Goal: Transaction & Acquisition: Purchase product/service

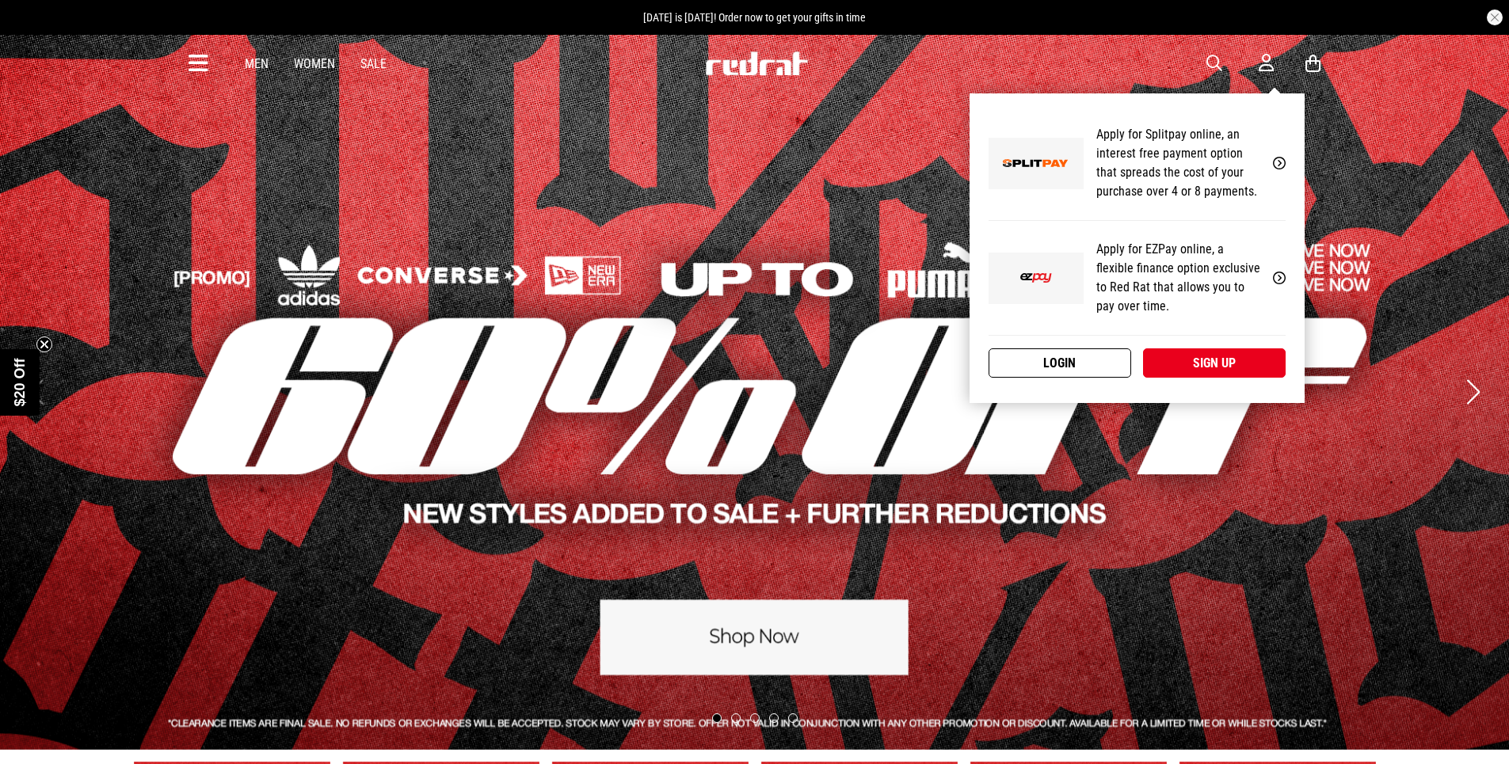
click at [1092, 360] on link "Login" at bounding box center [1060, 363] width 143 height 29
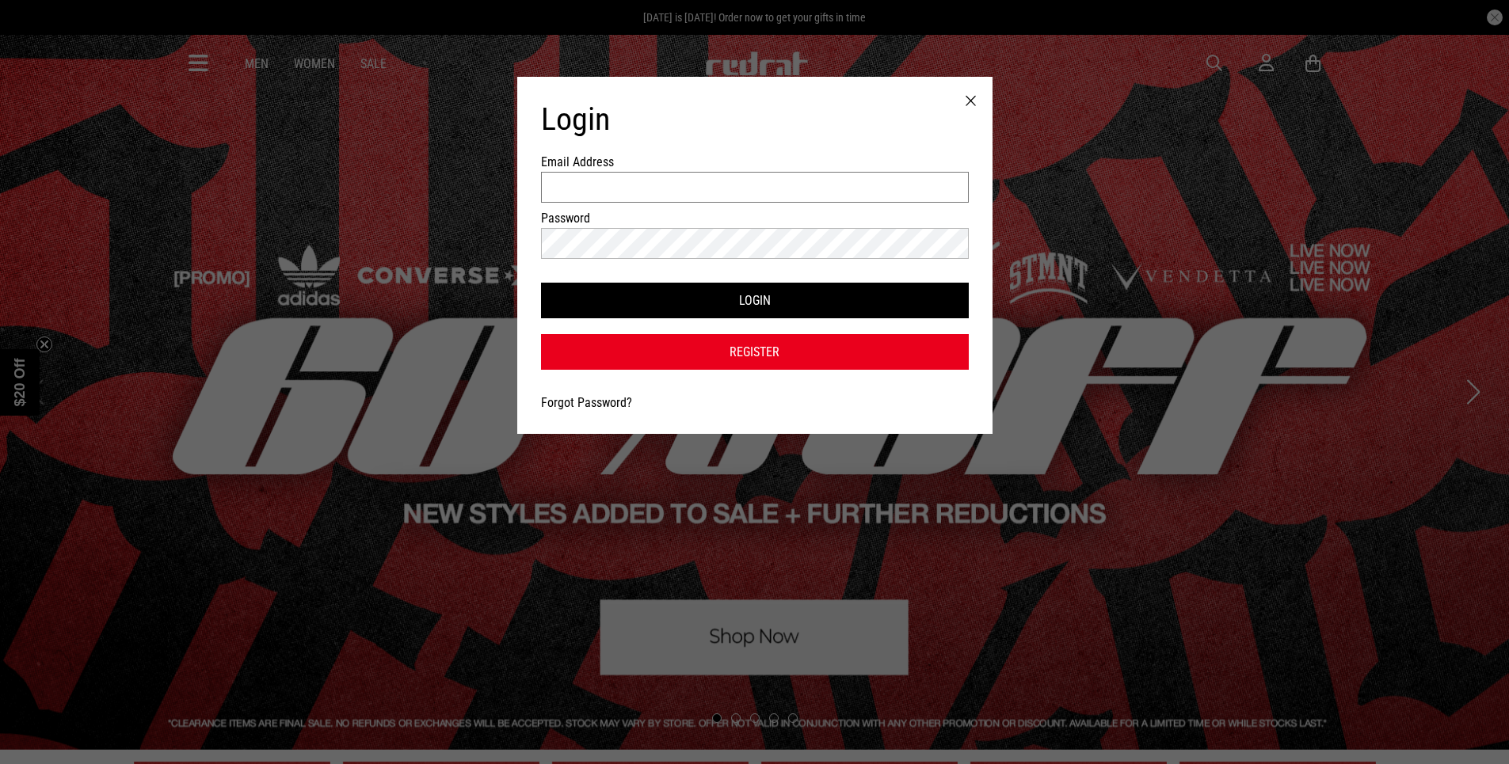
click at [619, 182] on input "Email Address" at bounding box center [755, 187] width 428 height 31
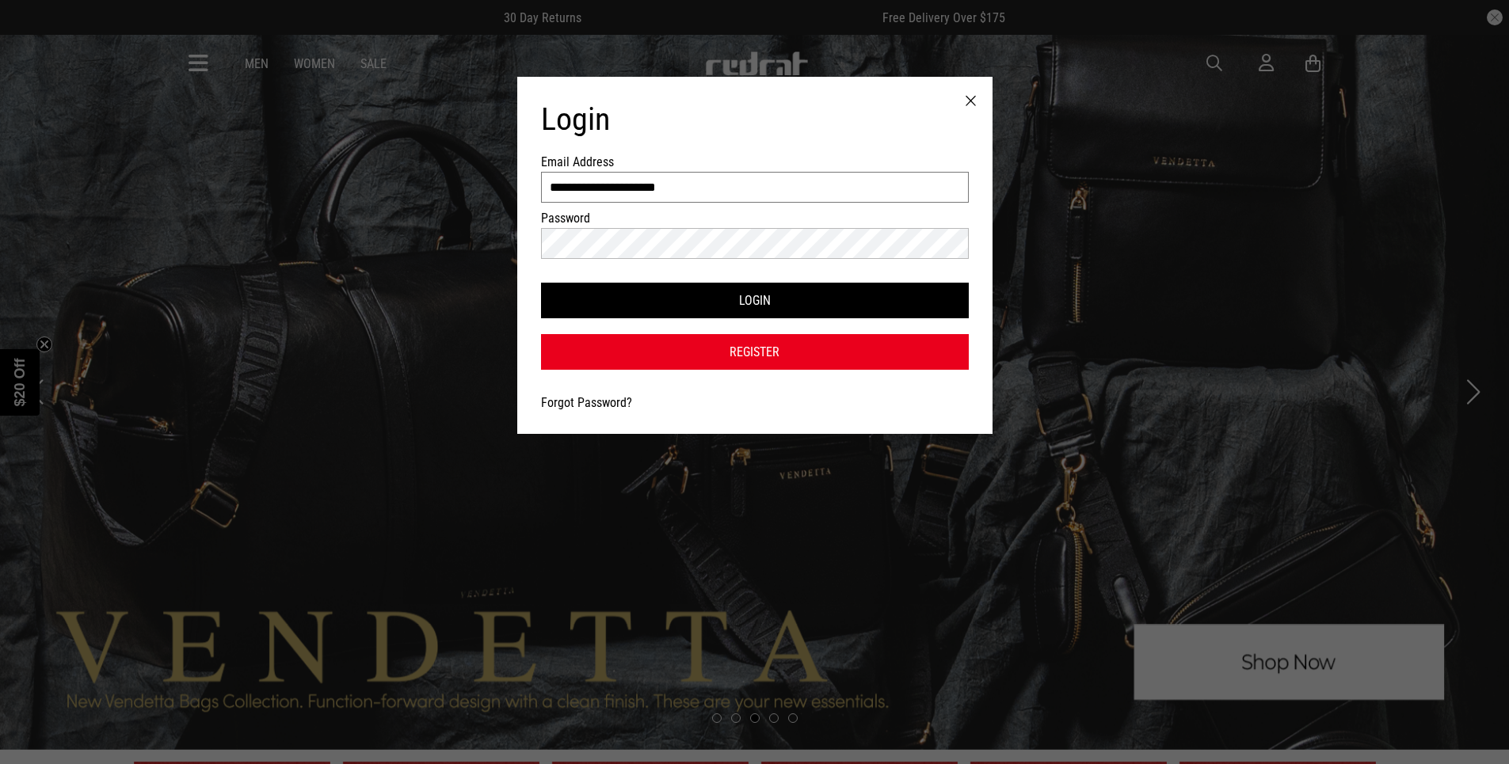
type input "**********"
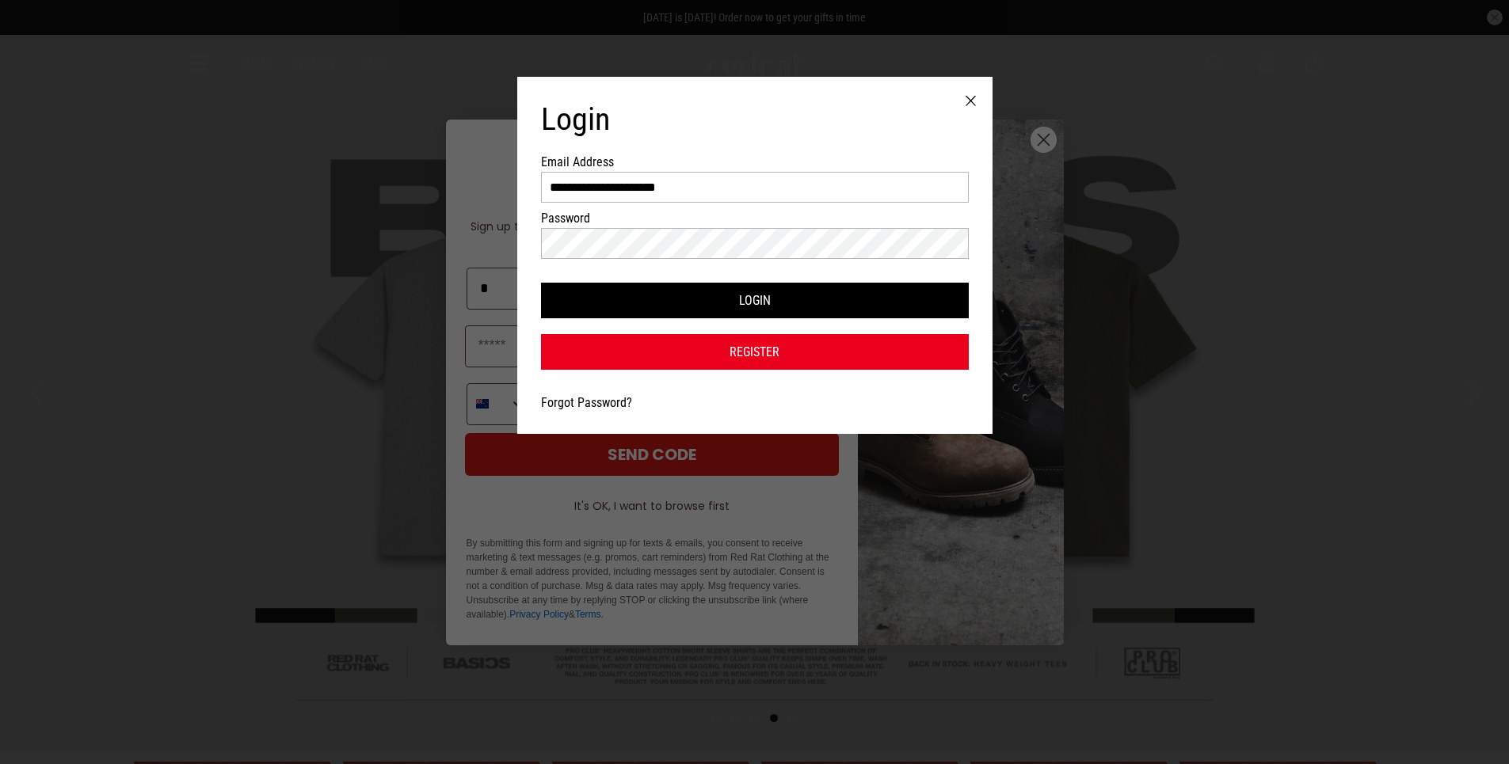
type input "*"
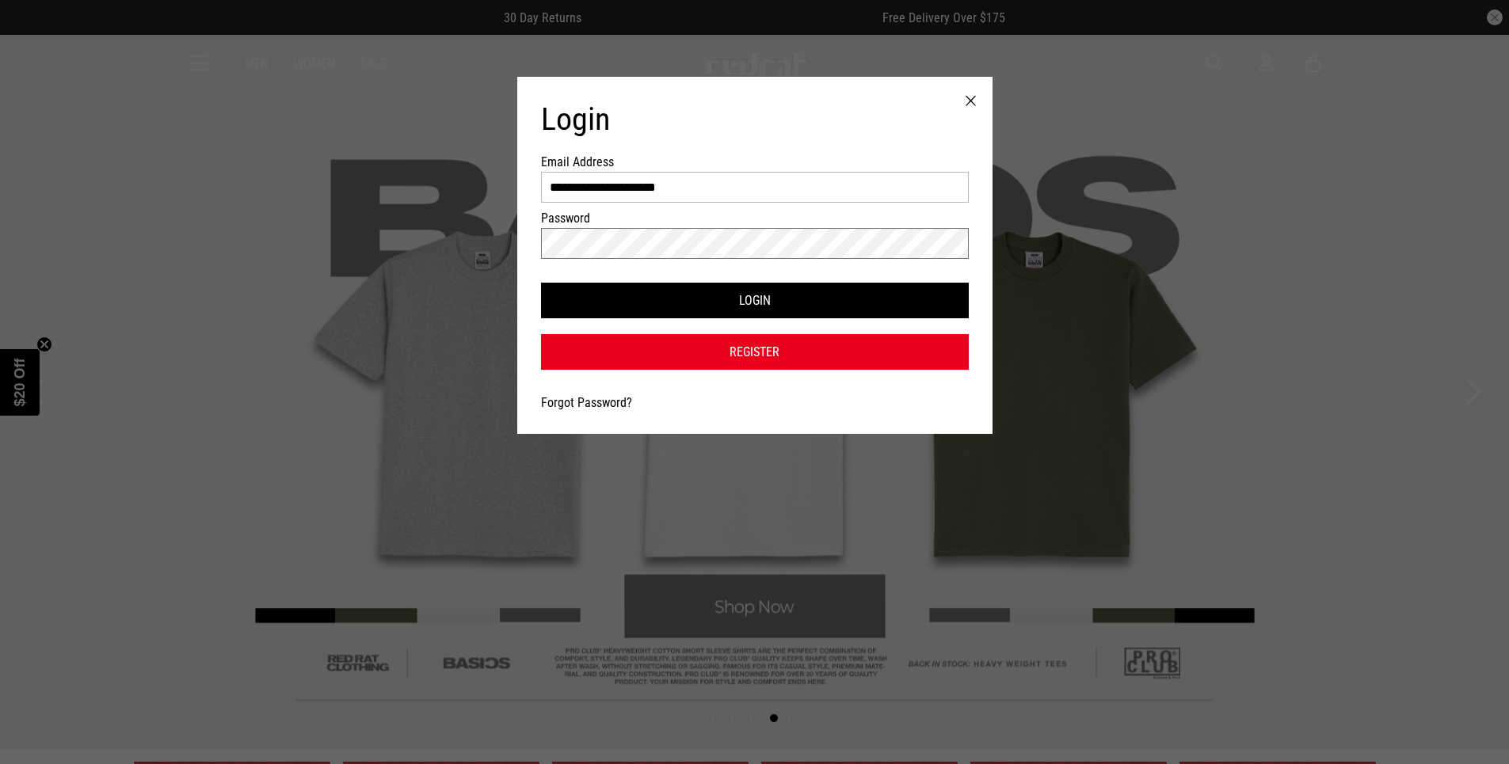
click at [541, 283] on button "Login" at bounding box center [755, 301] width 428 height 36
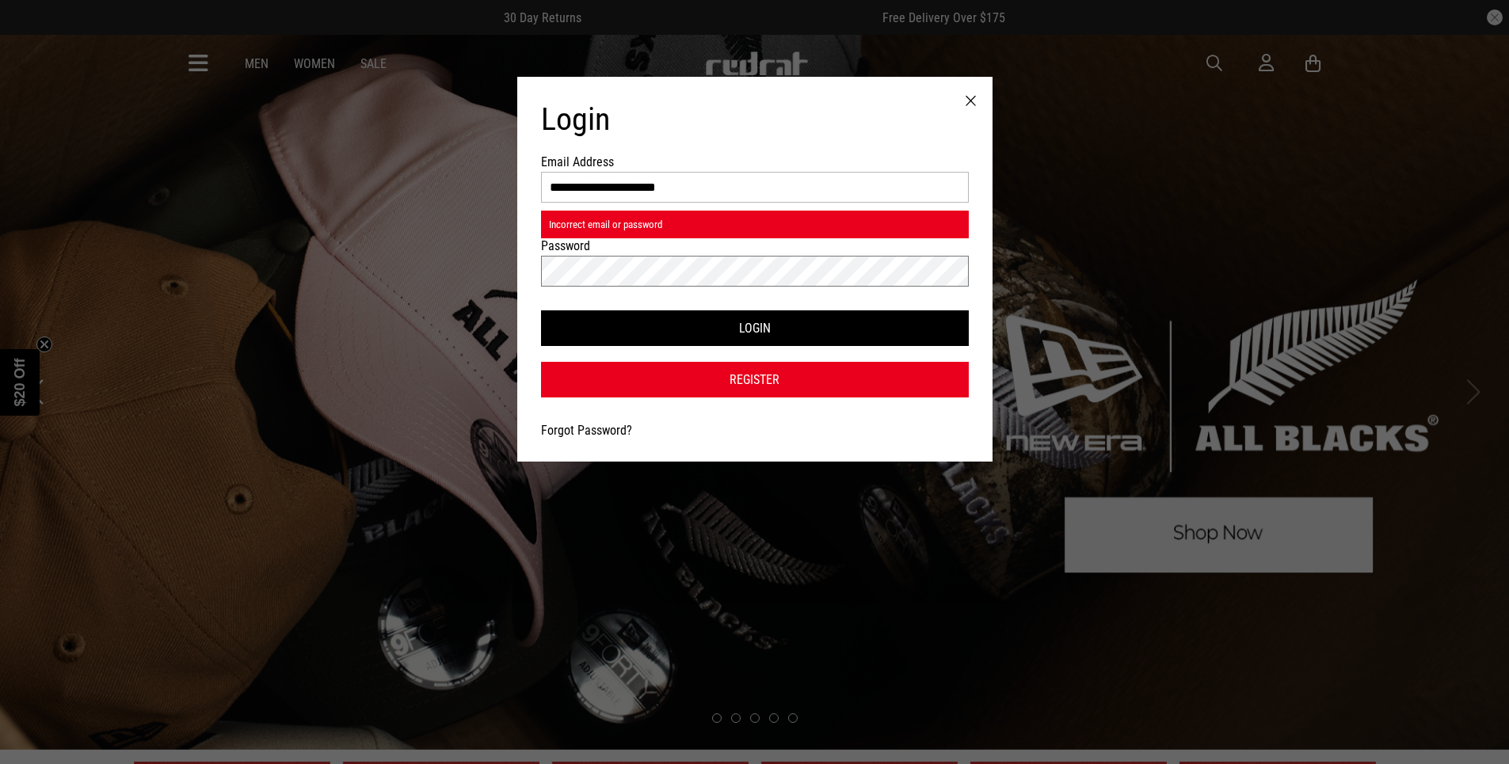
click at [541, 311] on button "Login" at bounding box center [755, 329] width 428 height 36
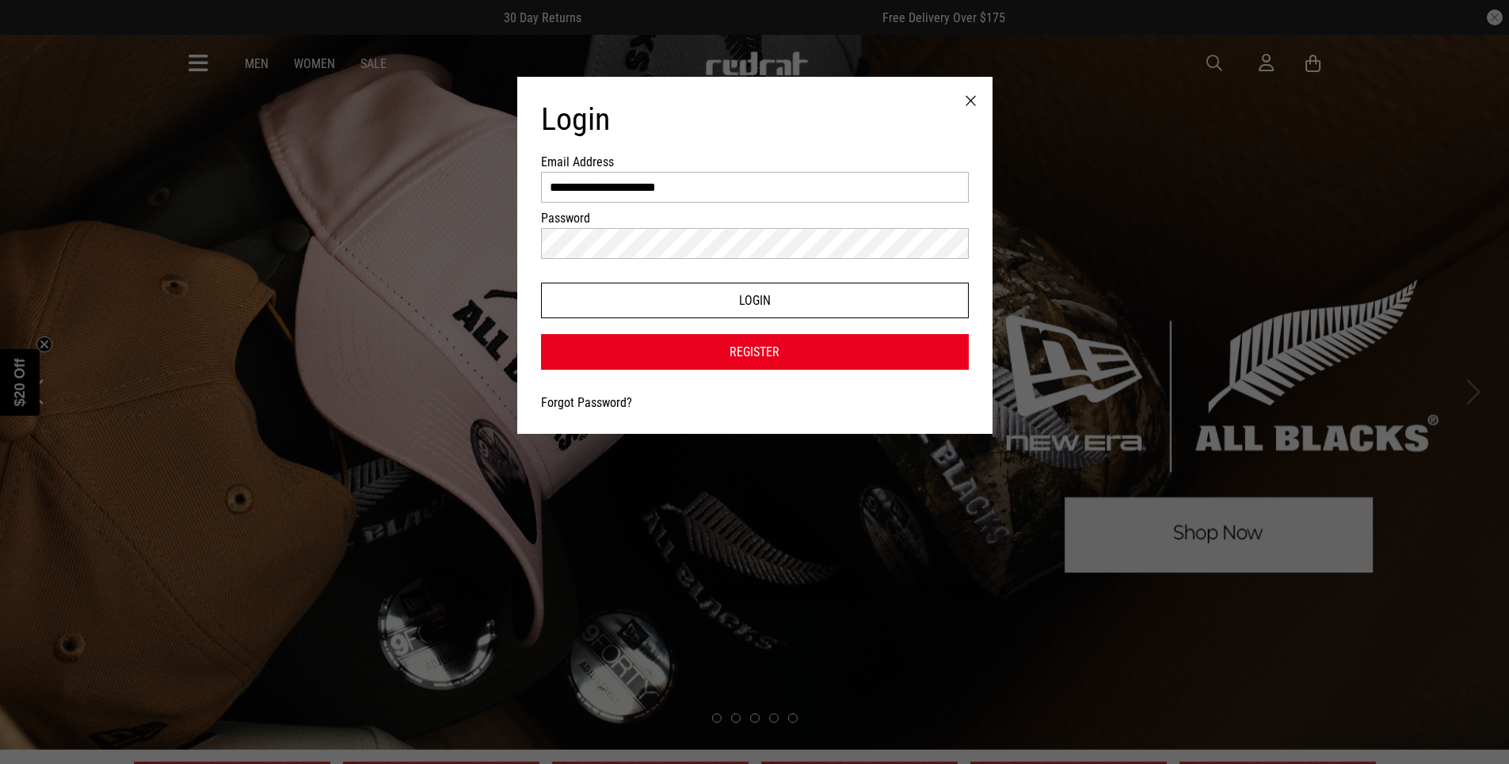
click at [623, 285] on button "Login" at bounding box center [755, 301] width 428 height 36
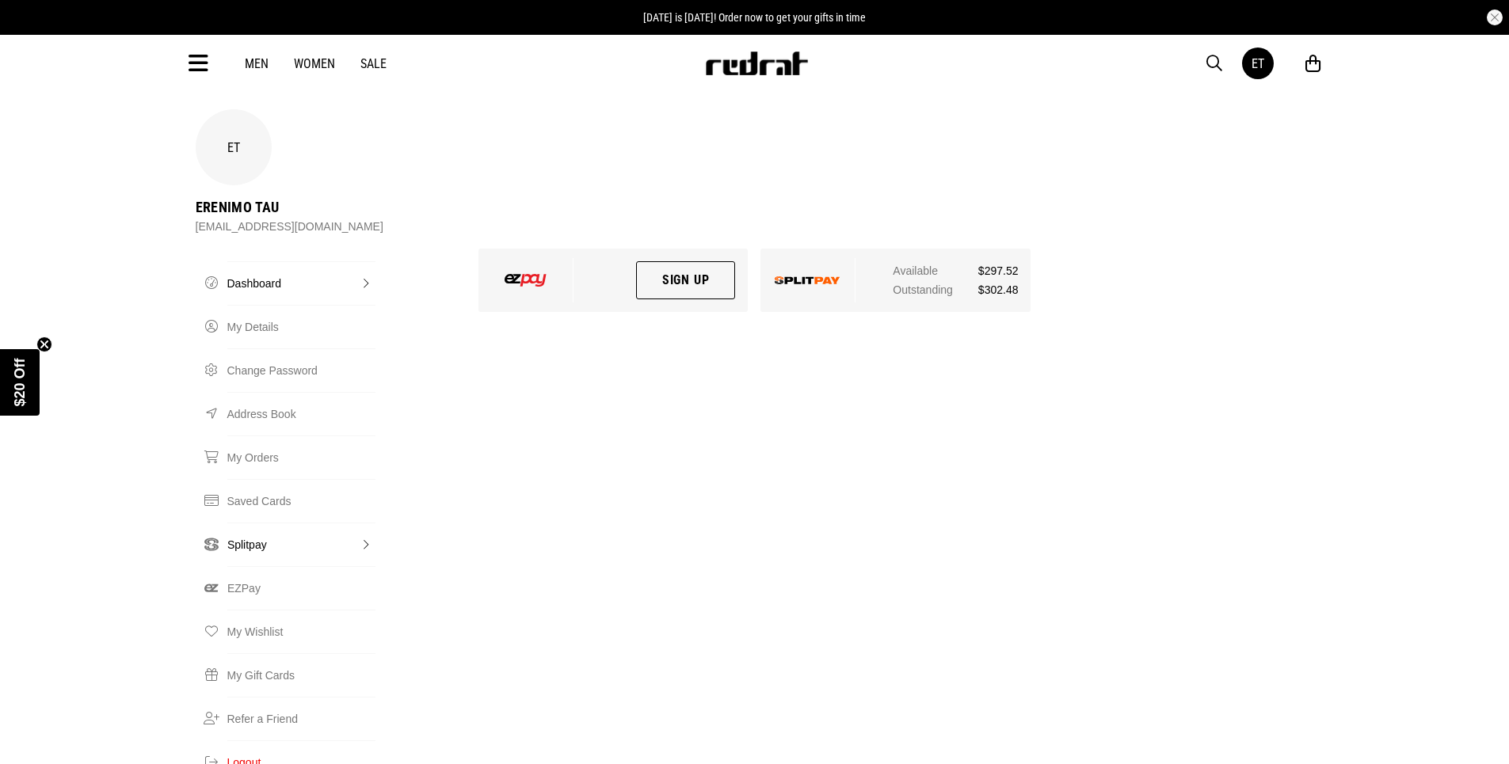
click at [265, 523] on link "Splitpay" at bounding box center [301, 545] width 148 height 44
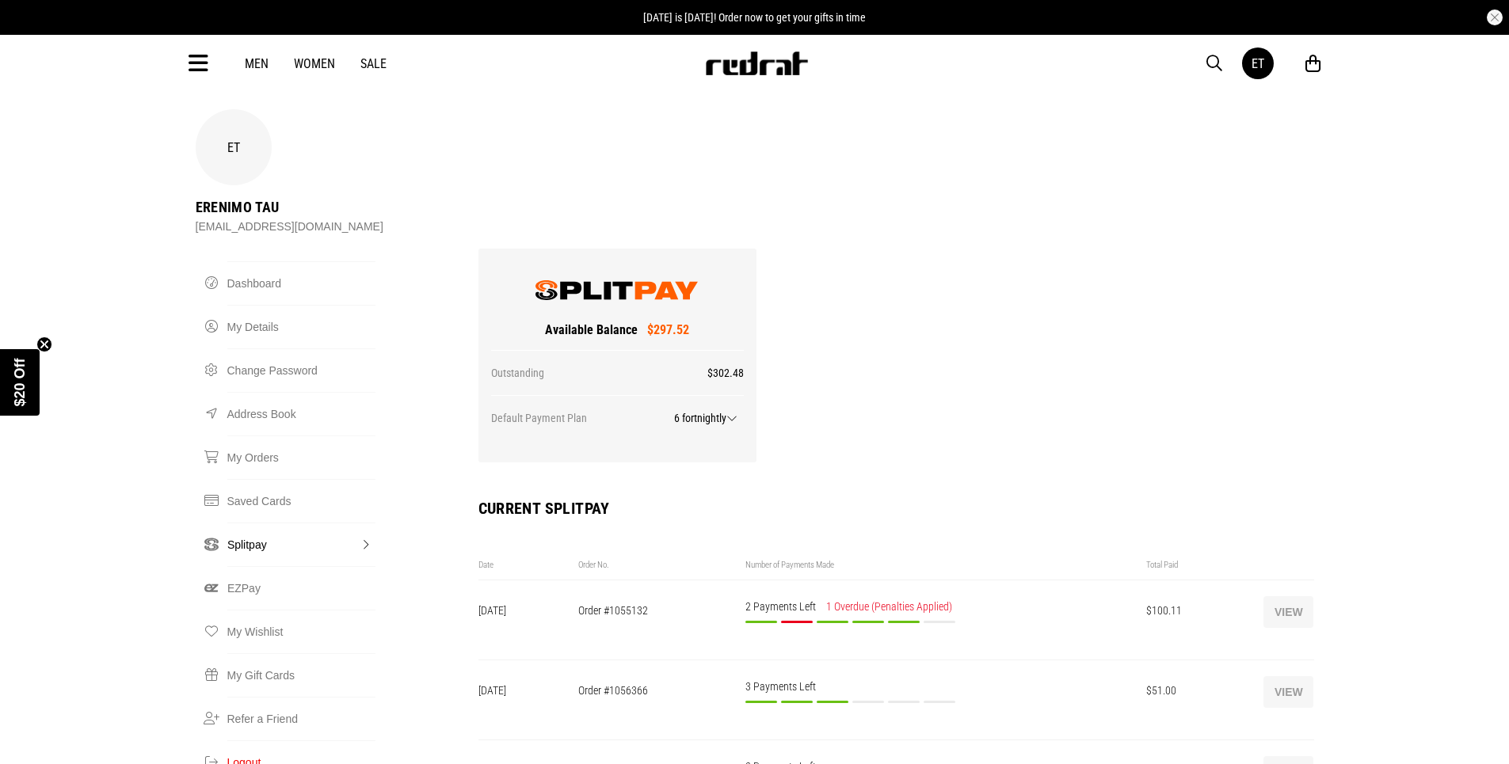
scroll to position [396, 0]
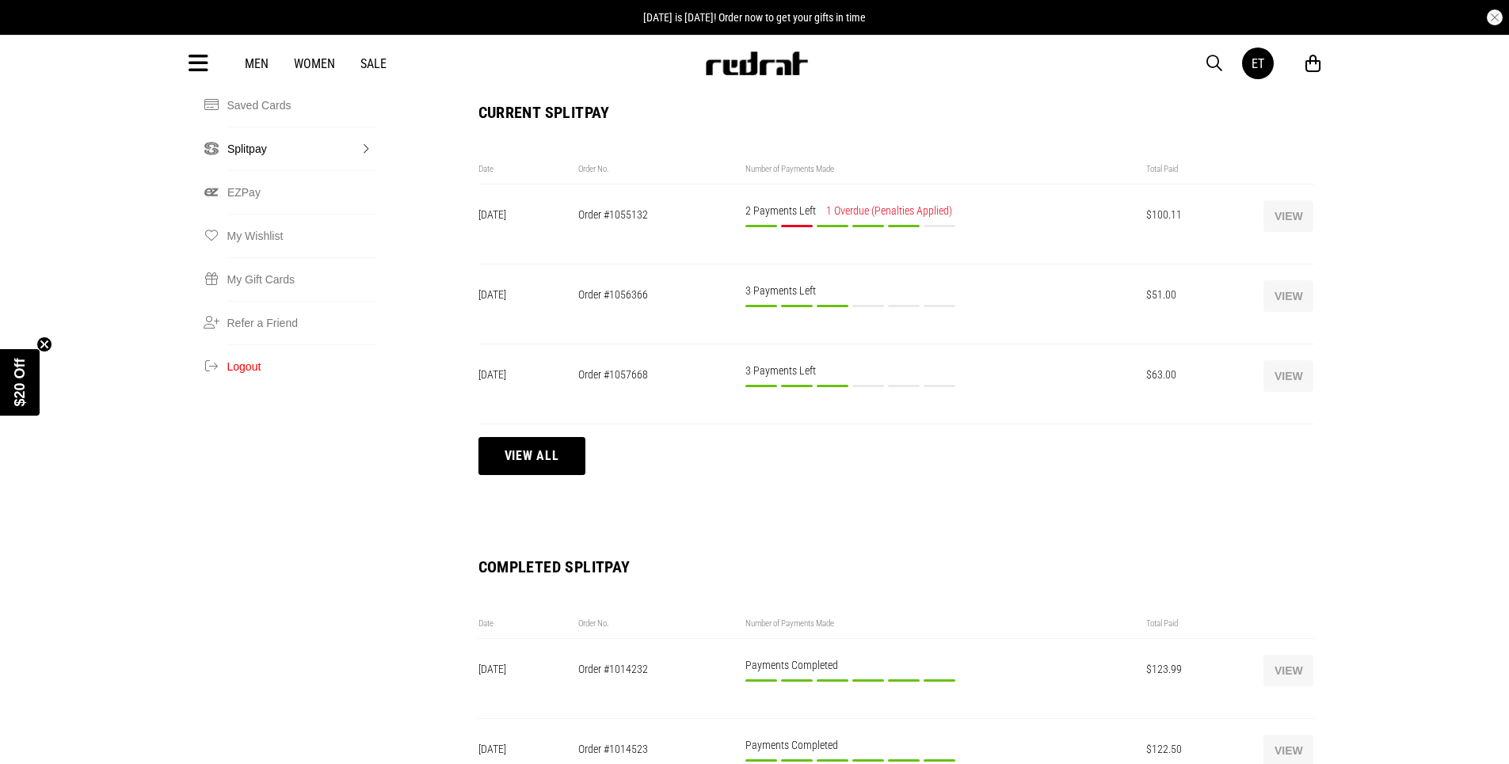
click at [1295, 360] on button "View" at bounding box center [1288, 376] width 50 height 32
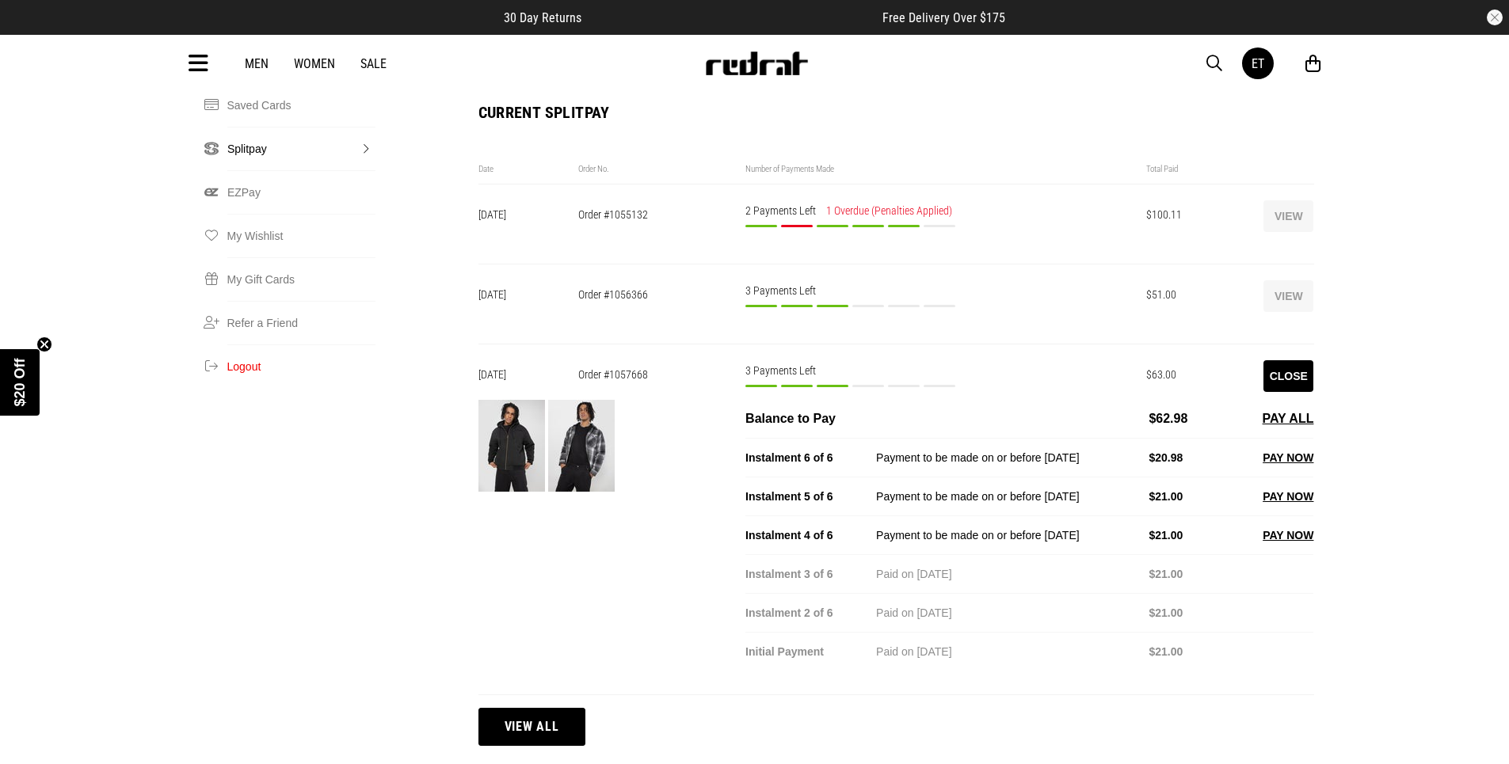
click at [1461, 318] on div "ET Erenimo Tau e.tuidrodroa@gmail.com Splitpay Dashboard My Details Change Pass…" at bounding box center [754, 499] width 1509 height 1572
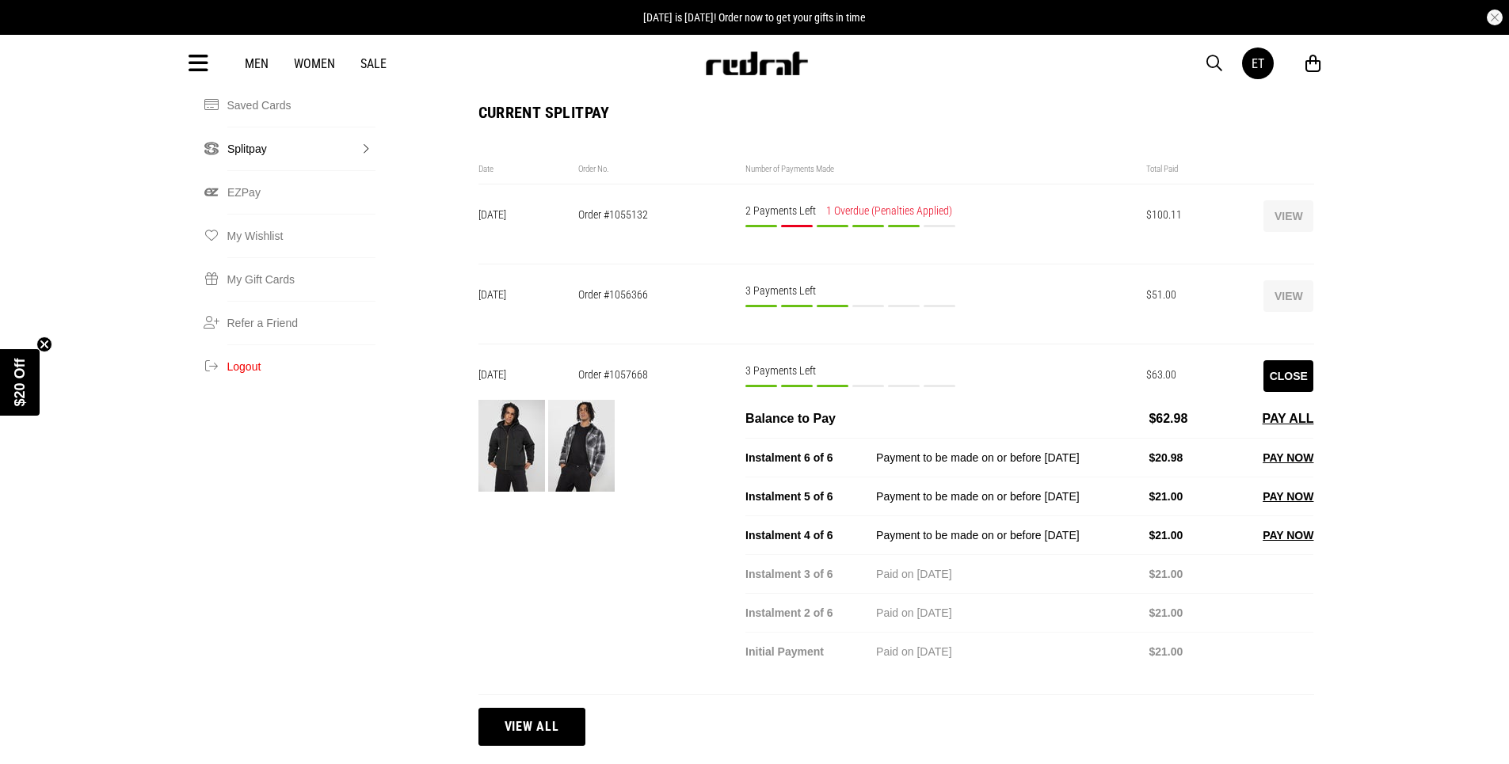
click at [1295, 360] on button "Close" at bounding box center [1288, 376] width 50 height 32
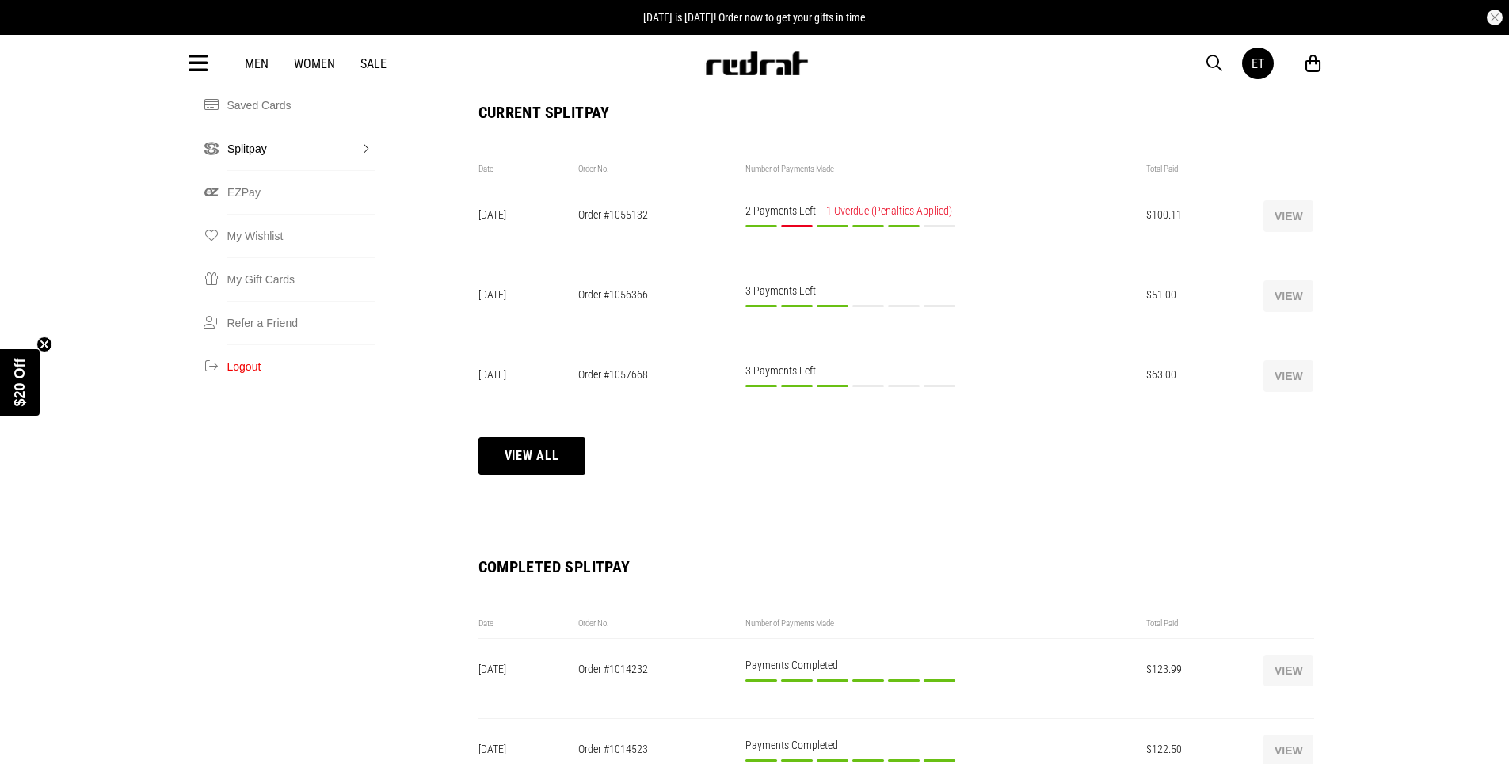
click at [1278, 280] on button "View" at bounding box center [1288, 296] width 50 height 32
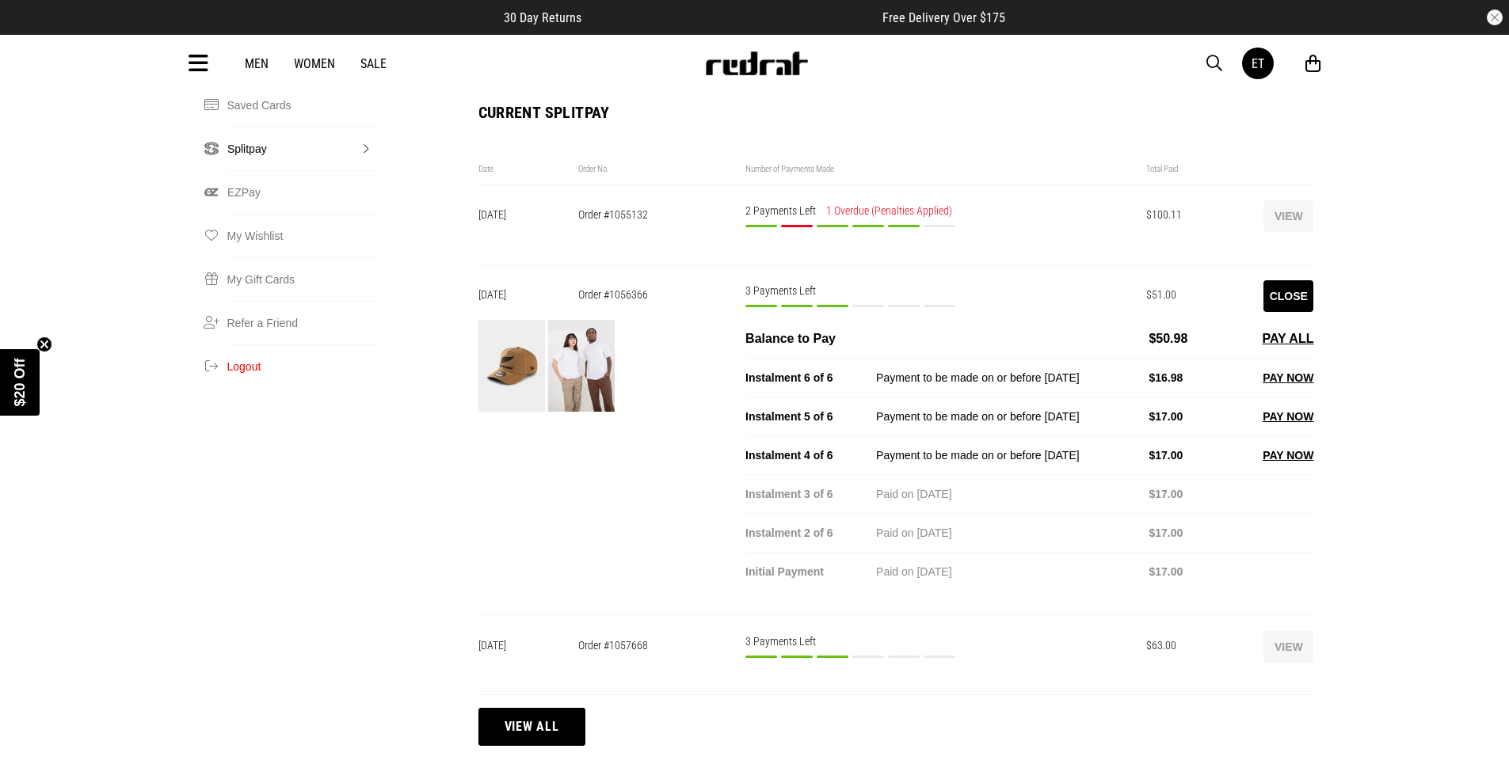
click at [1289, 446] on button "PAY NOW" at bounding box center [1288, 455] width 51 height 19
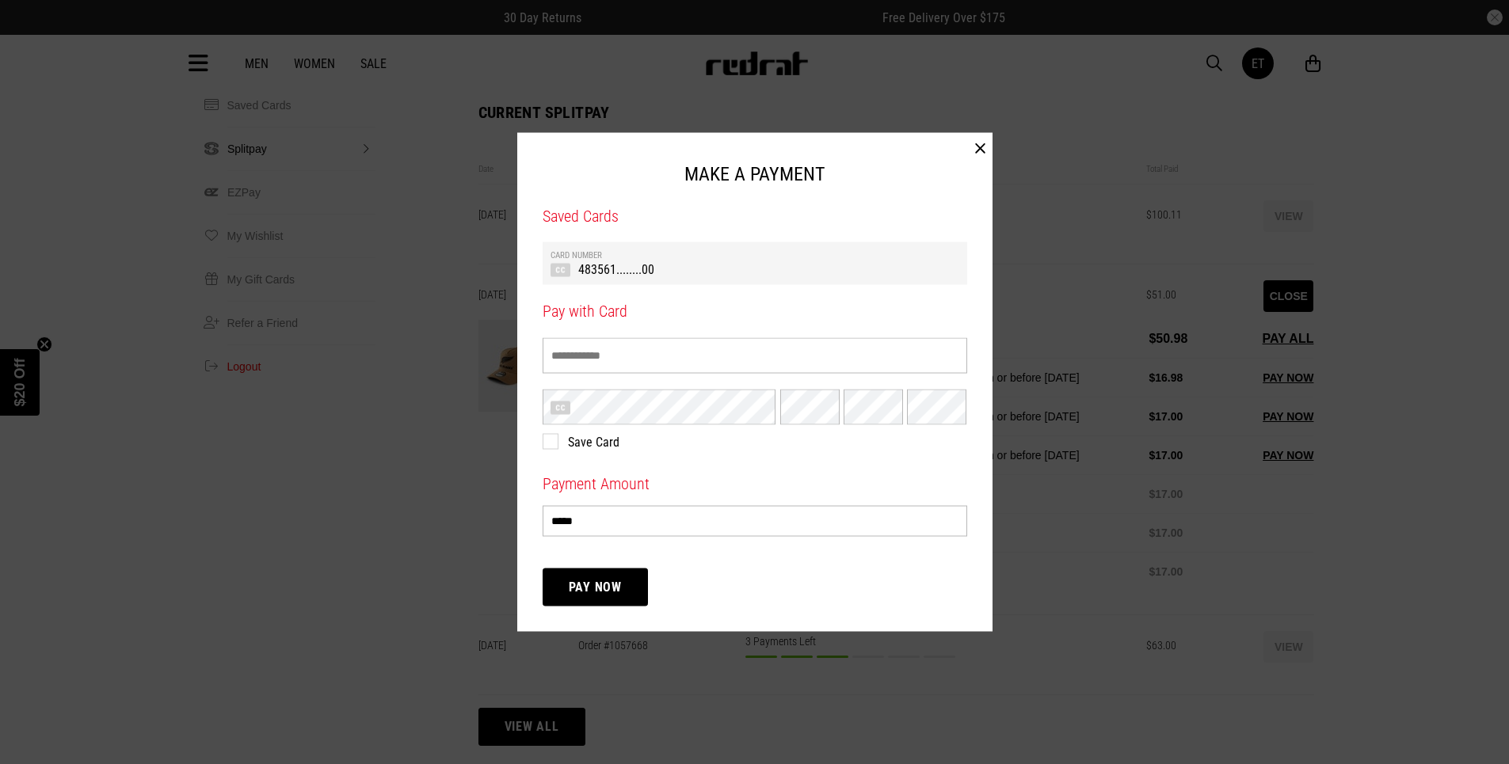
click at [840, 273] on td "483561........00" at bounding box center [755, 269] width 409 height 17
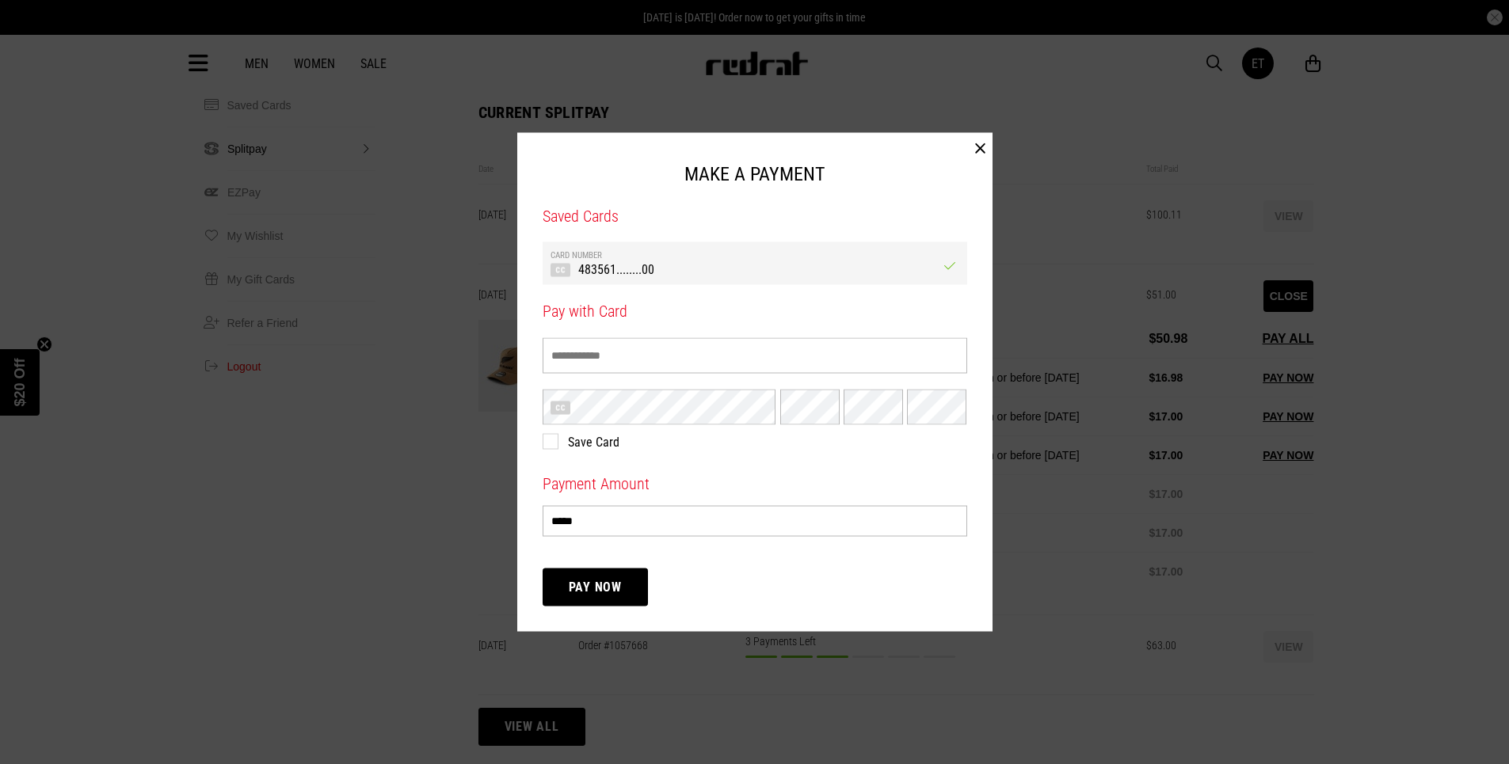
click at [623, 585] on button "Pay Now" at bounding box center [596, 588] width 106 height 38
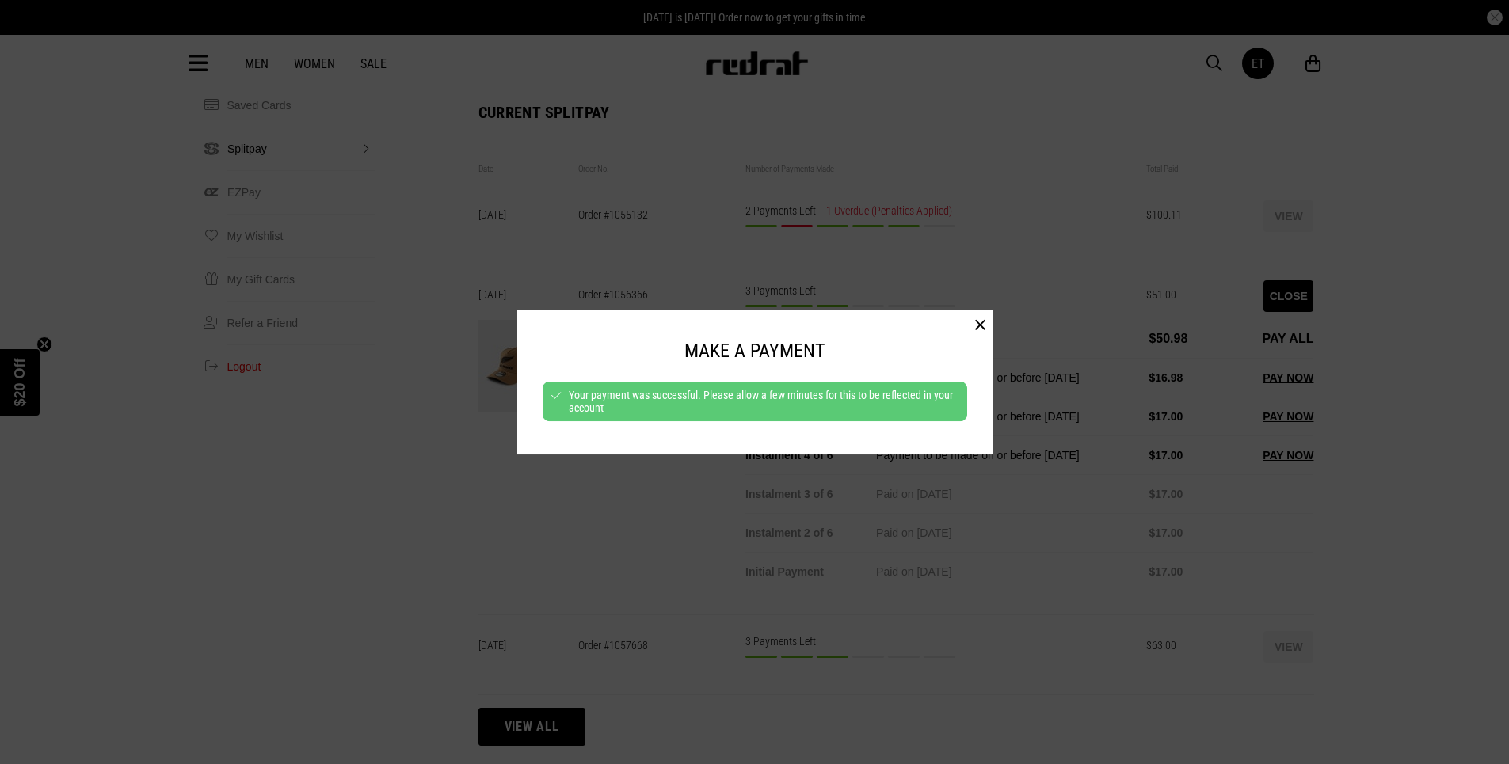
click at [975, 326] on button "button" at bounding box center [980, 326] width 25 height 32
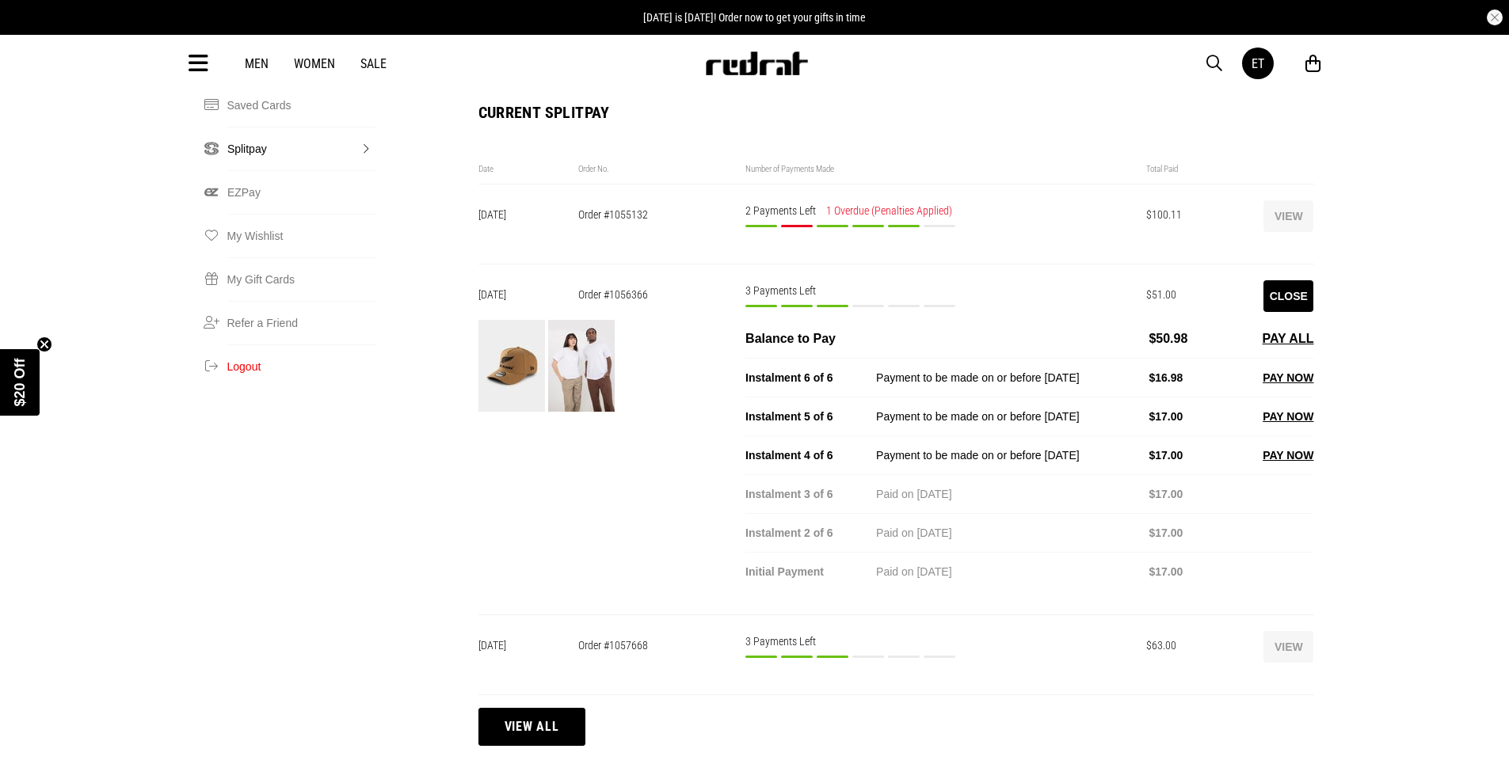
click at [1279, 280] on button "Close" at bounding box center [1288, 296] width 50 height 32
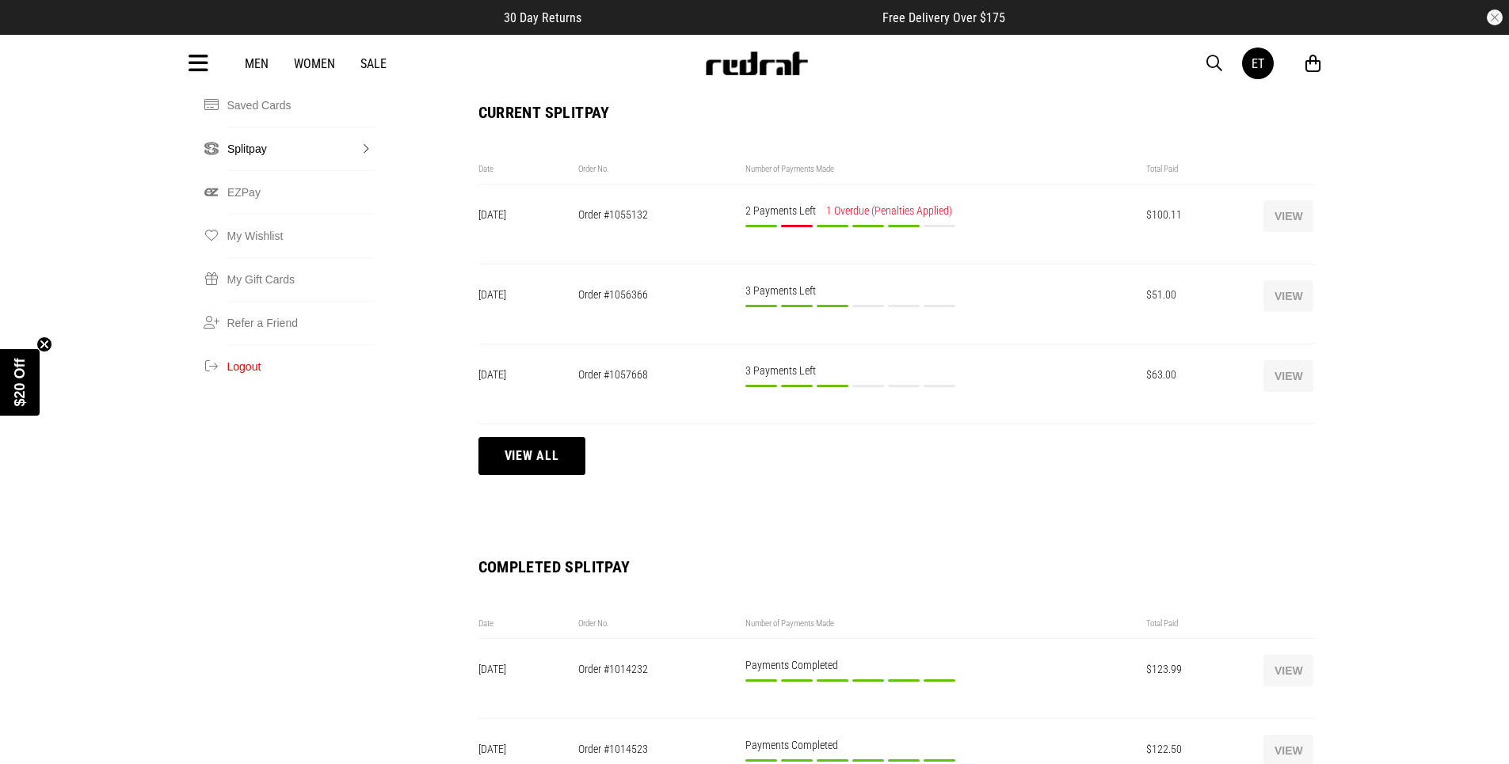
click at [1284, 200] on button "View" at bounding box center [1288, 216] width 50 height 32
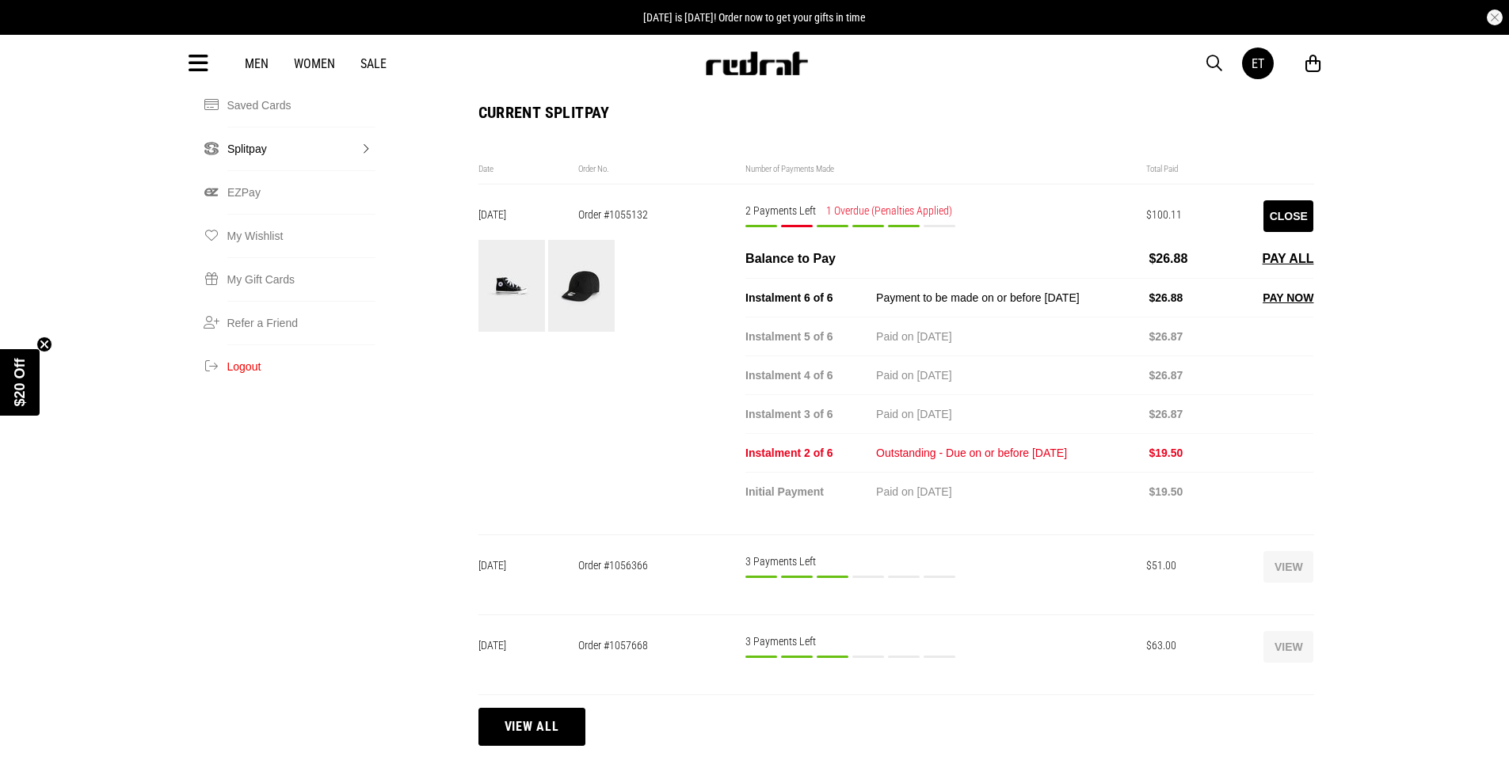
click at [1434, 290] on div "ET Erenimo Tau e.tuidrodroa@gmail.com Splitpay Dashboard My Details Change Pass…" at bounding box center [754, 499] width 1509 height 1572
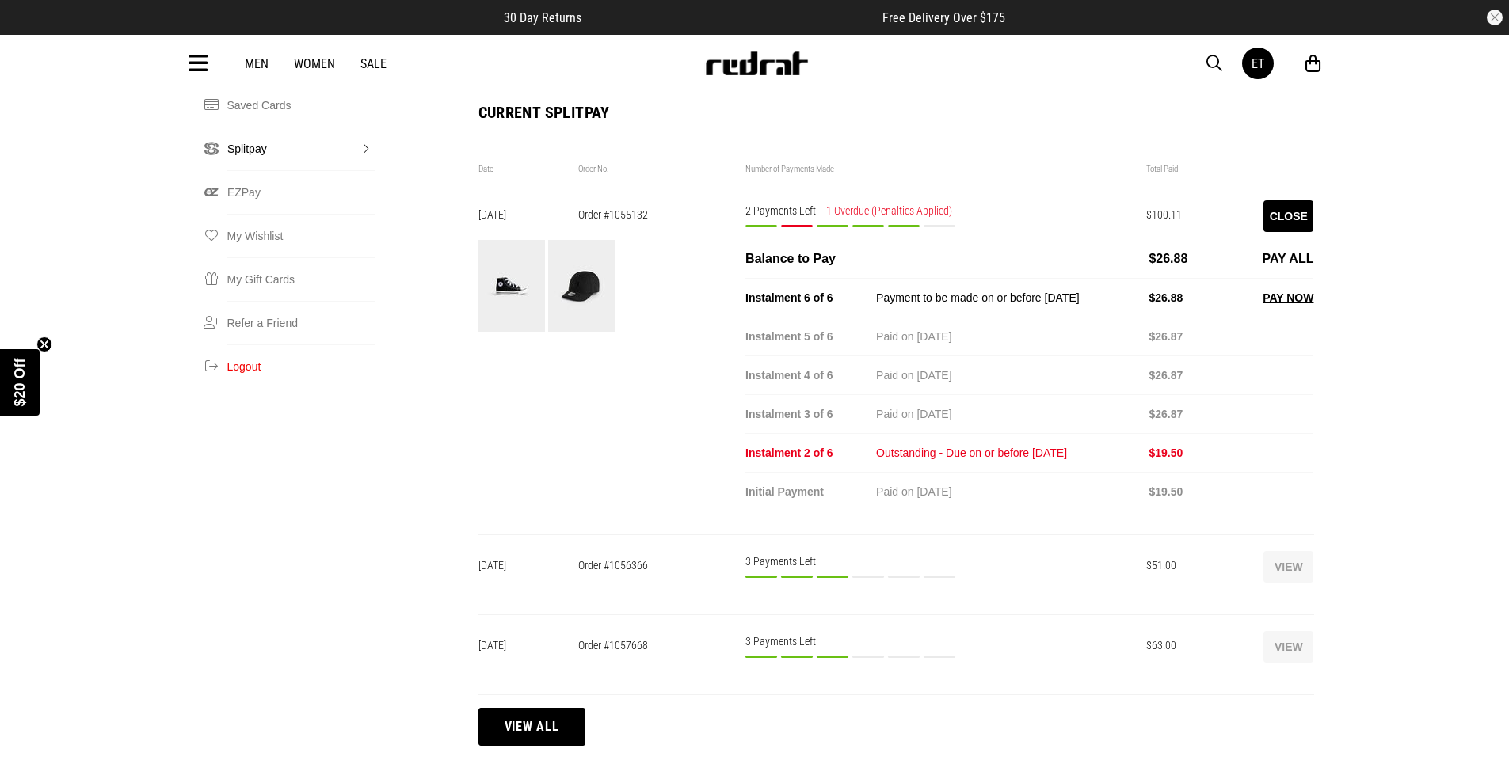
click at [1279, 200] on button "Close" at bounding box center [1288, 216] width 50 height 32
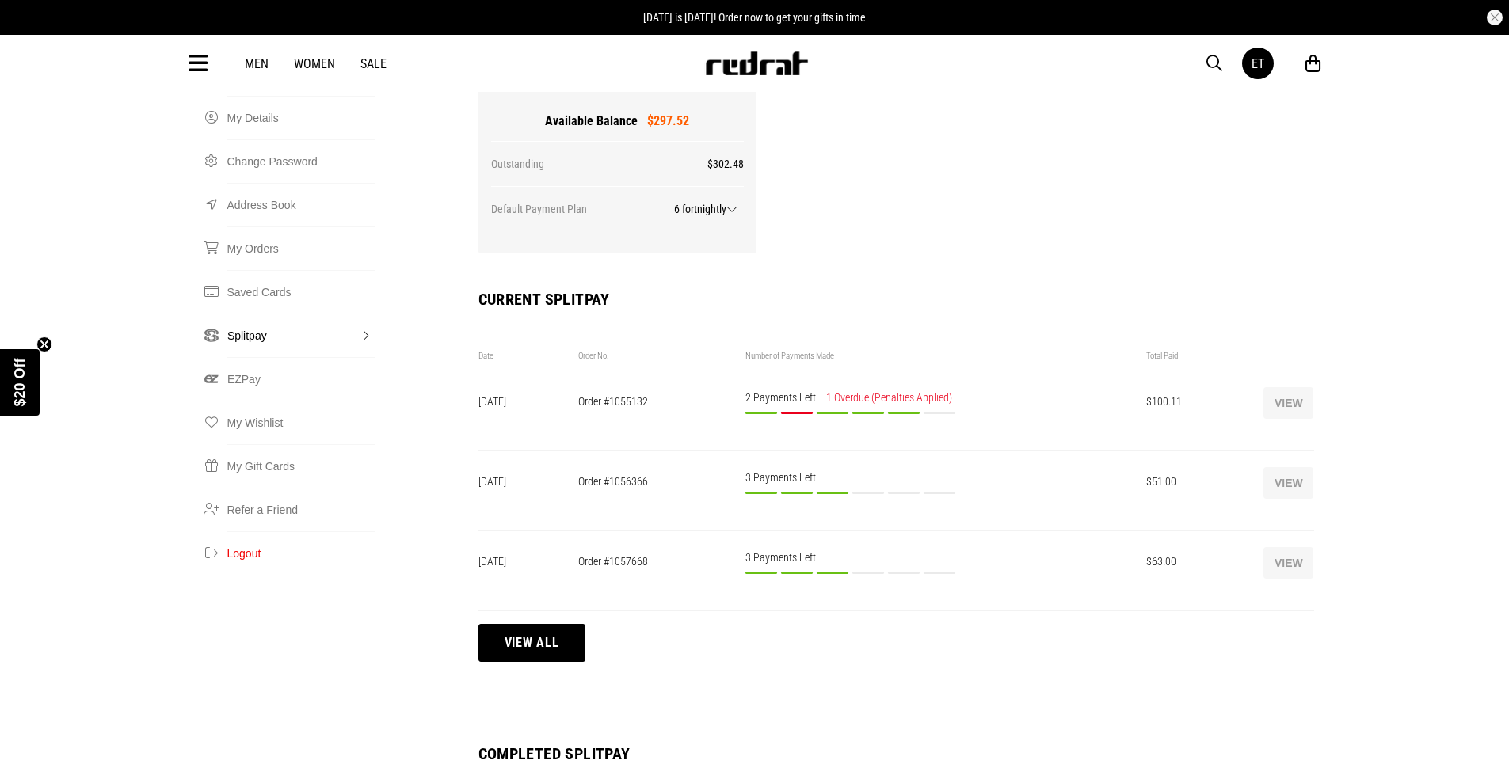
scroll to position [238, 0]
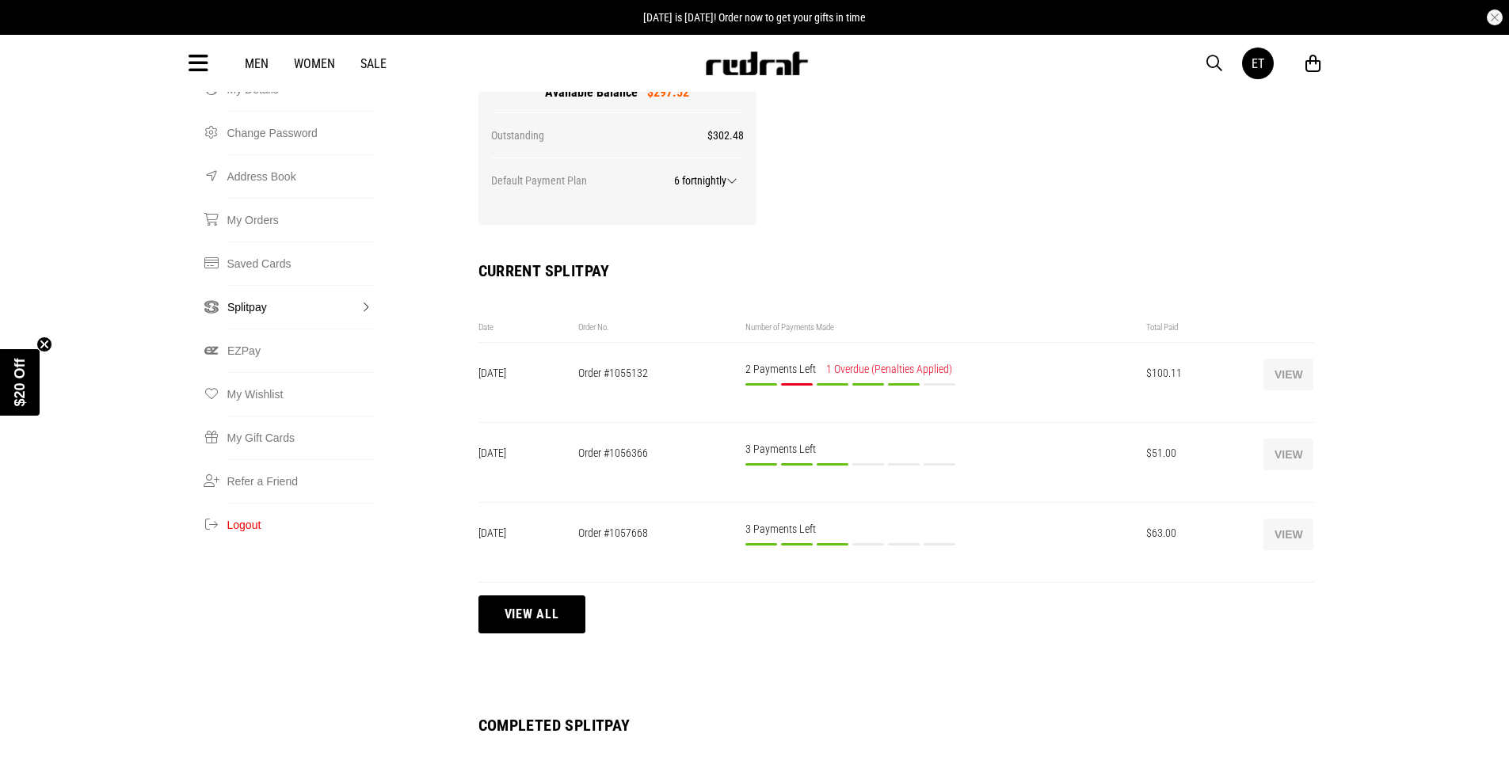
click at [545, 596] on button "View all" at bounding box center [531, 615] width 107 height 38
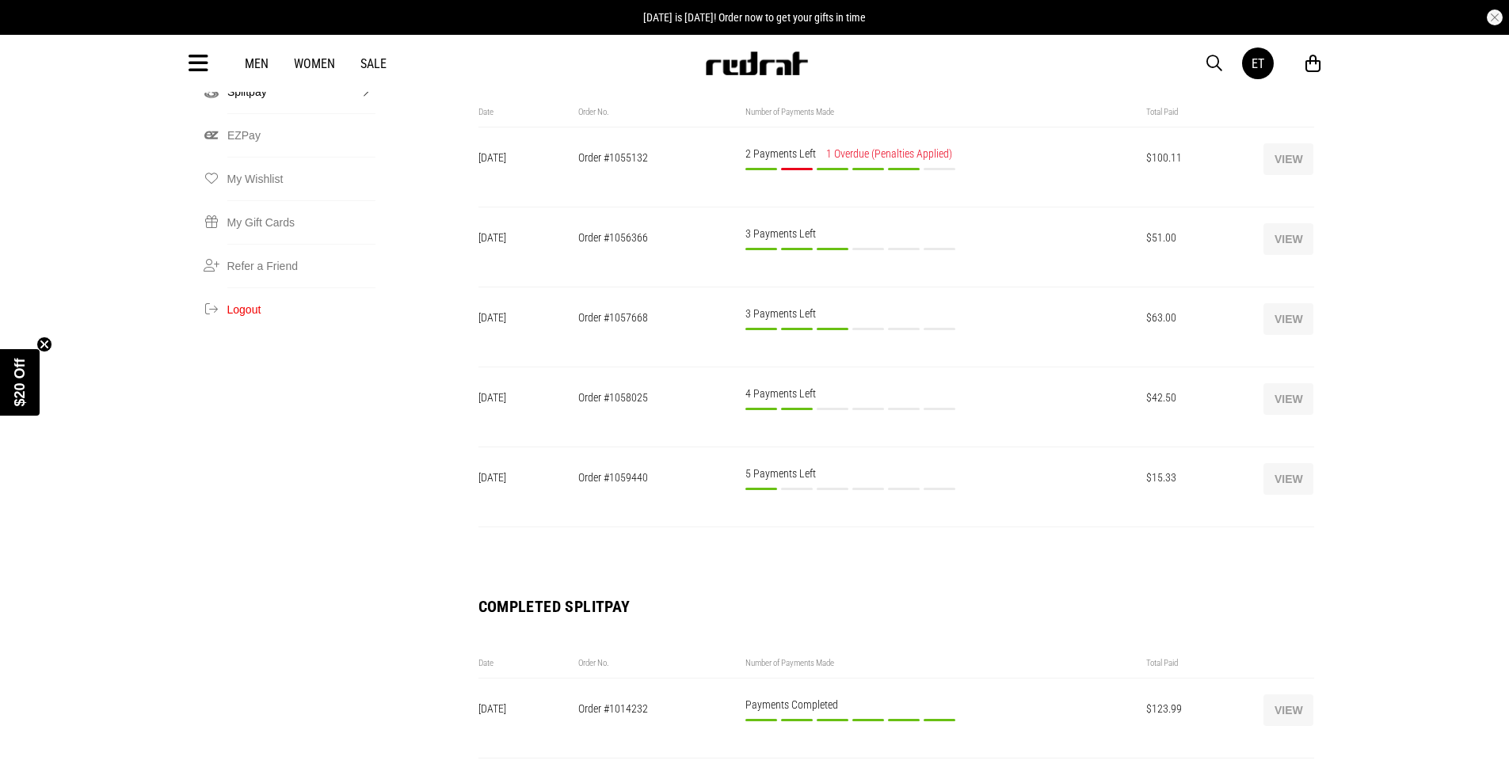
scroll to position [475, 0]
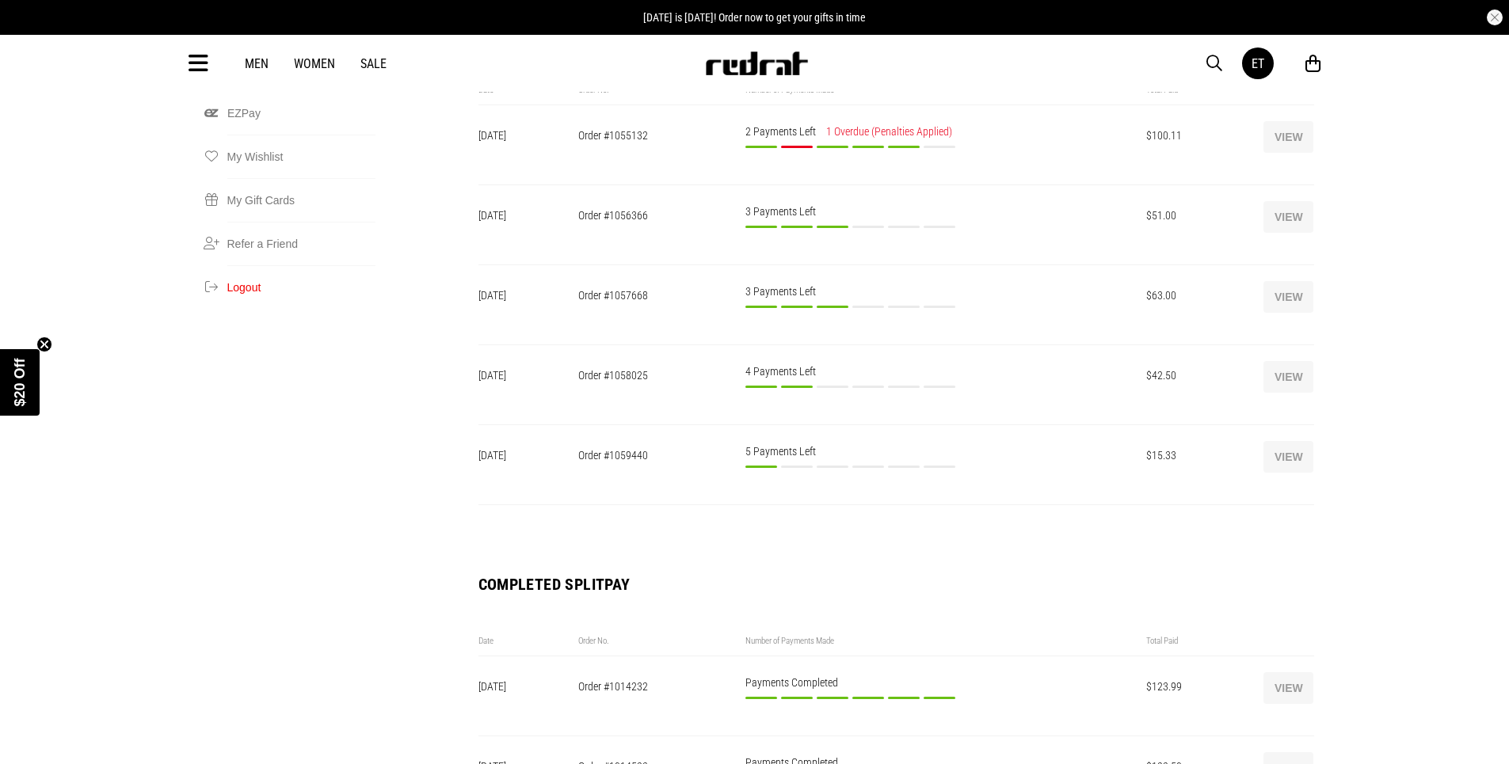
click at [1302, 441] on button "View" at bounding box center [1288, 457] width 50 height 32
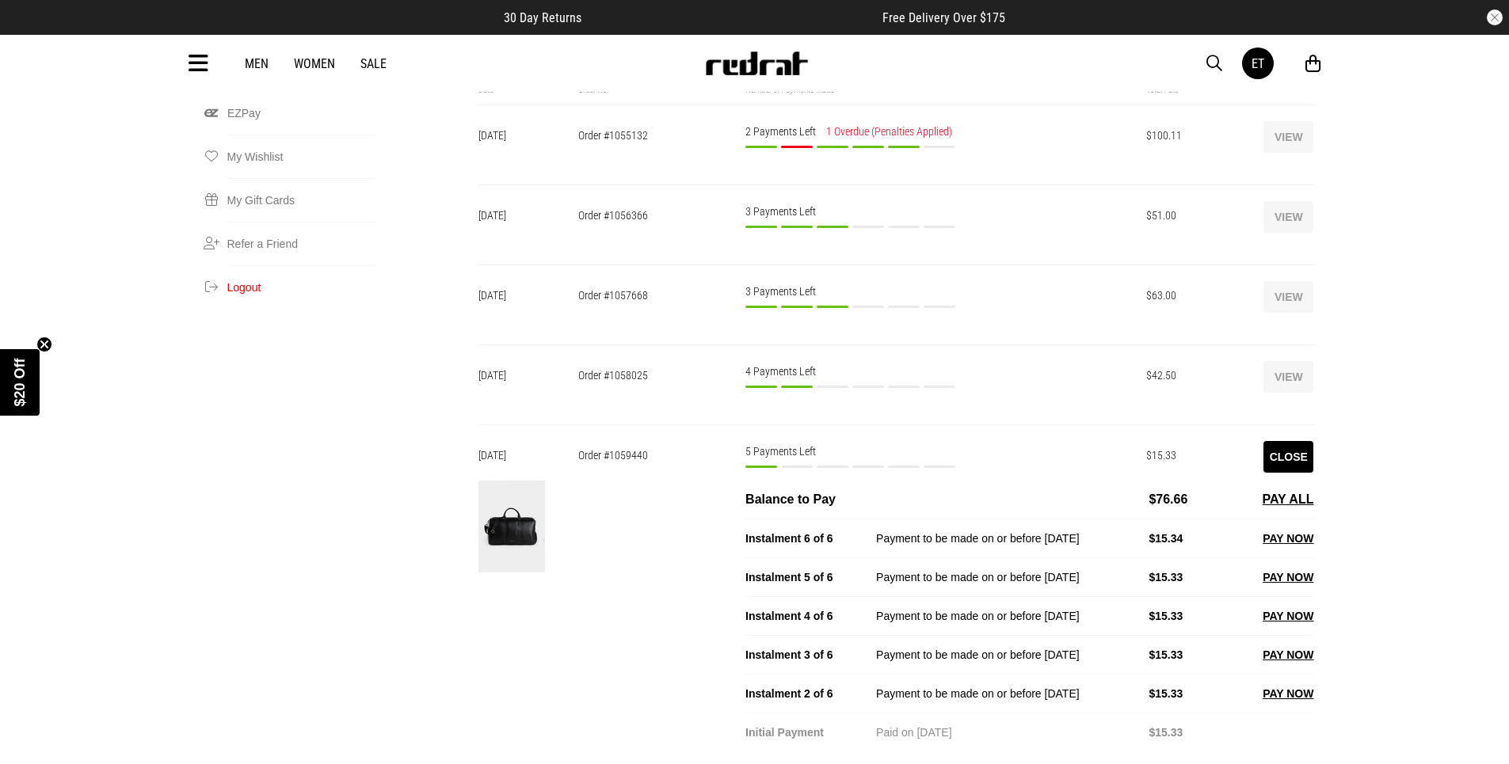
click at [1281, 684] on button "PAY NOW" at bounding box center [1288, 693] width 51 height 19
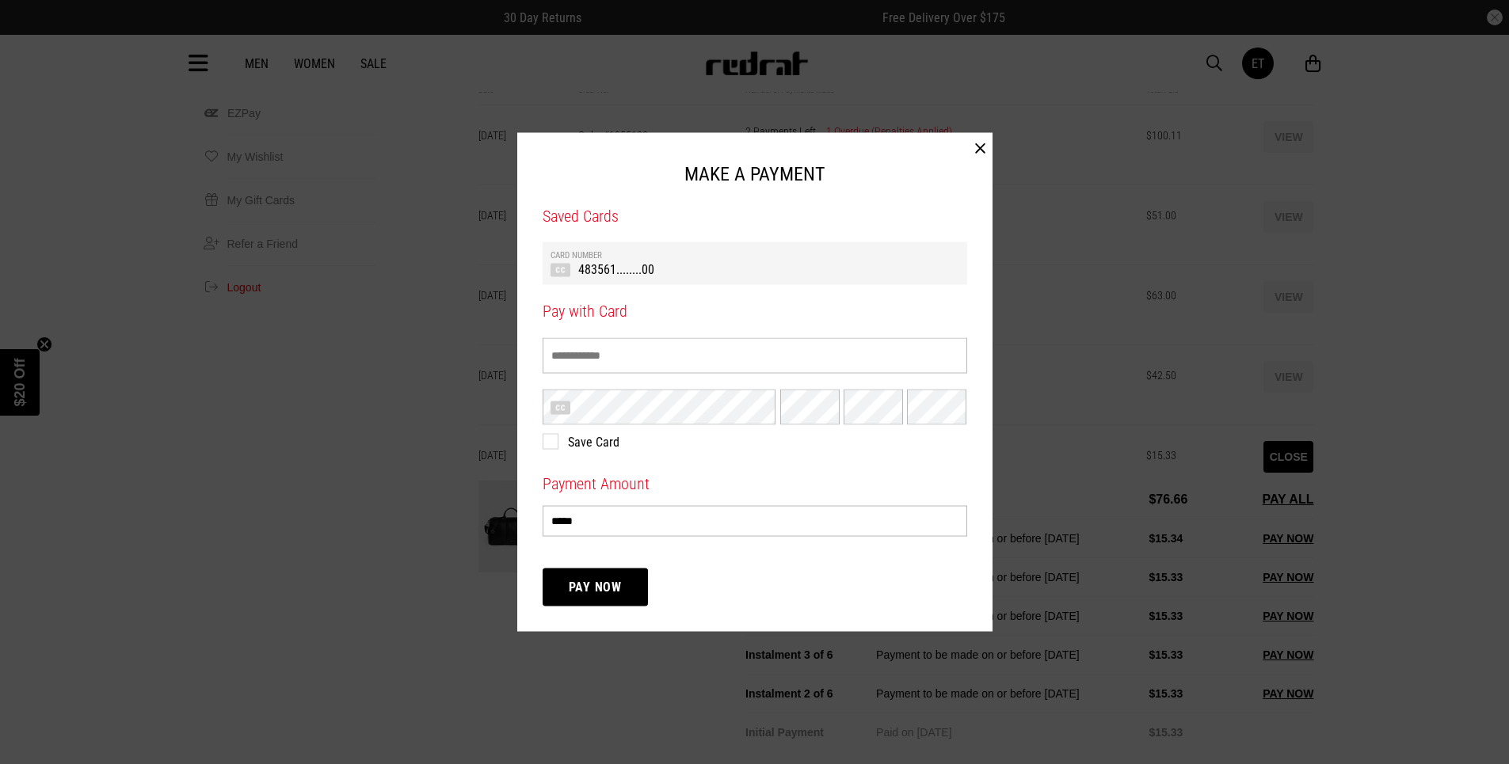
click at [730, 268] on td "483561........00" at bounding box center [755, 269] width 409 height 17
click at [610, 587] on button "Pay Now" at bounding box center [596, 588] width 106 height 38
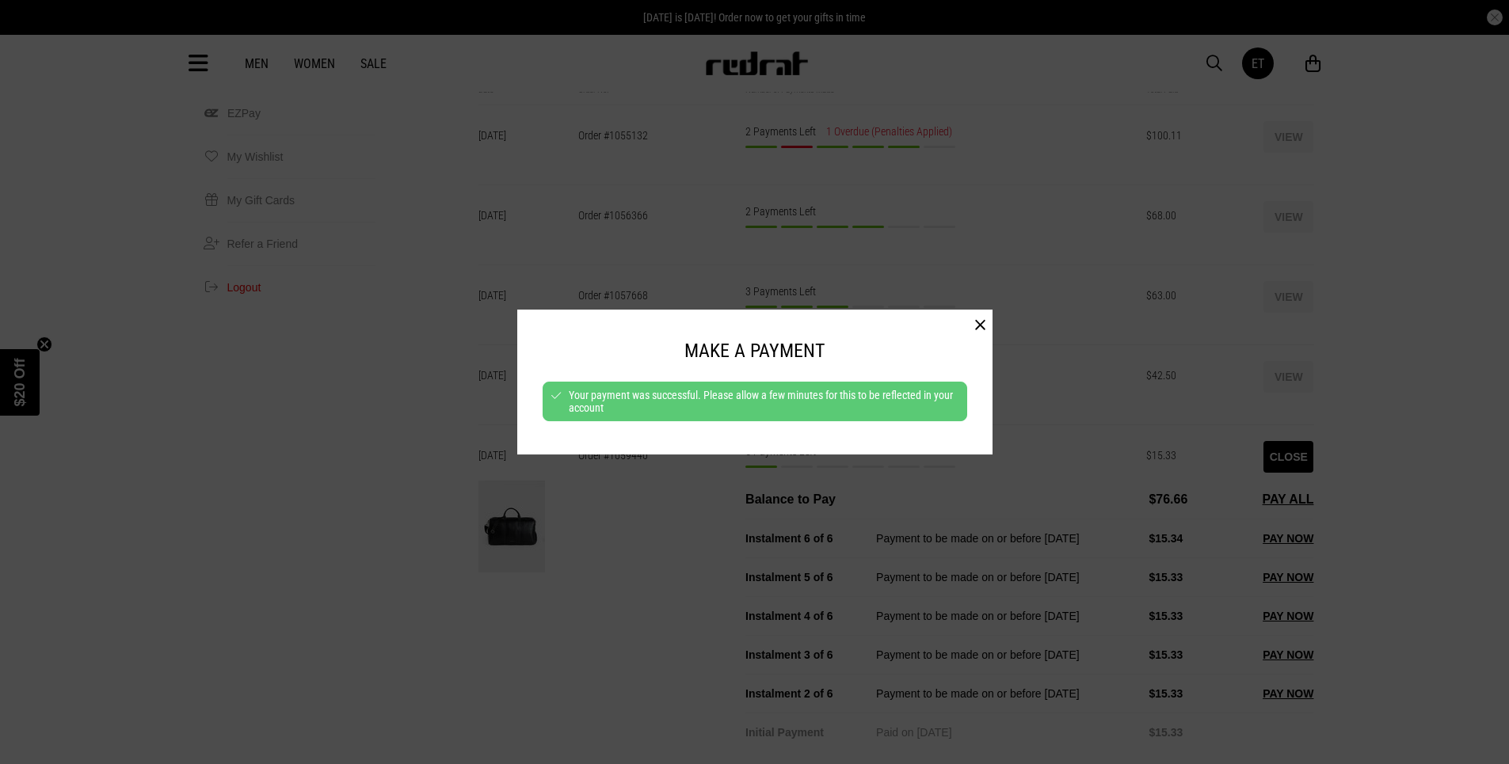
click at [975, 313] on button "button" at bounding box center [980, 326] width 25 height 32
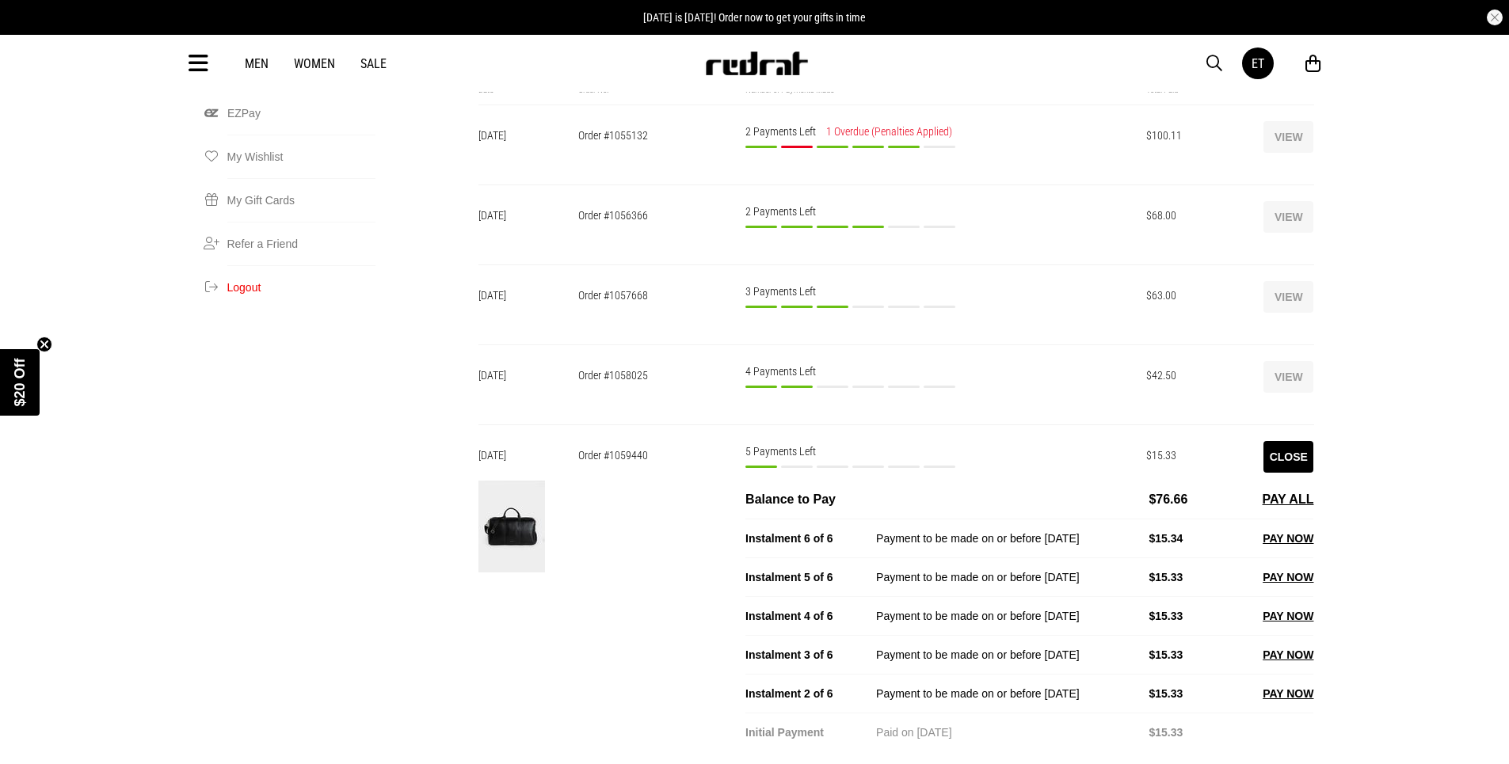
click at [1298, 441] on button "Close" at bounding box center [1288, 457] width 50 height 32
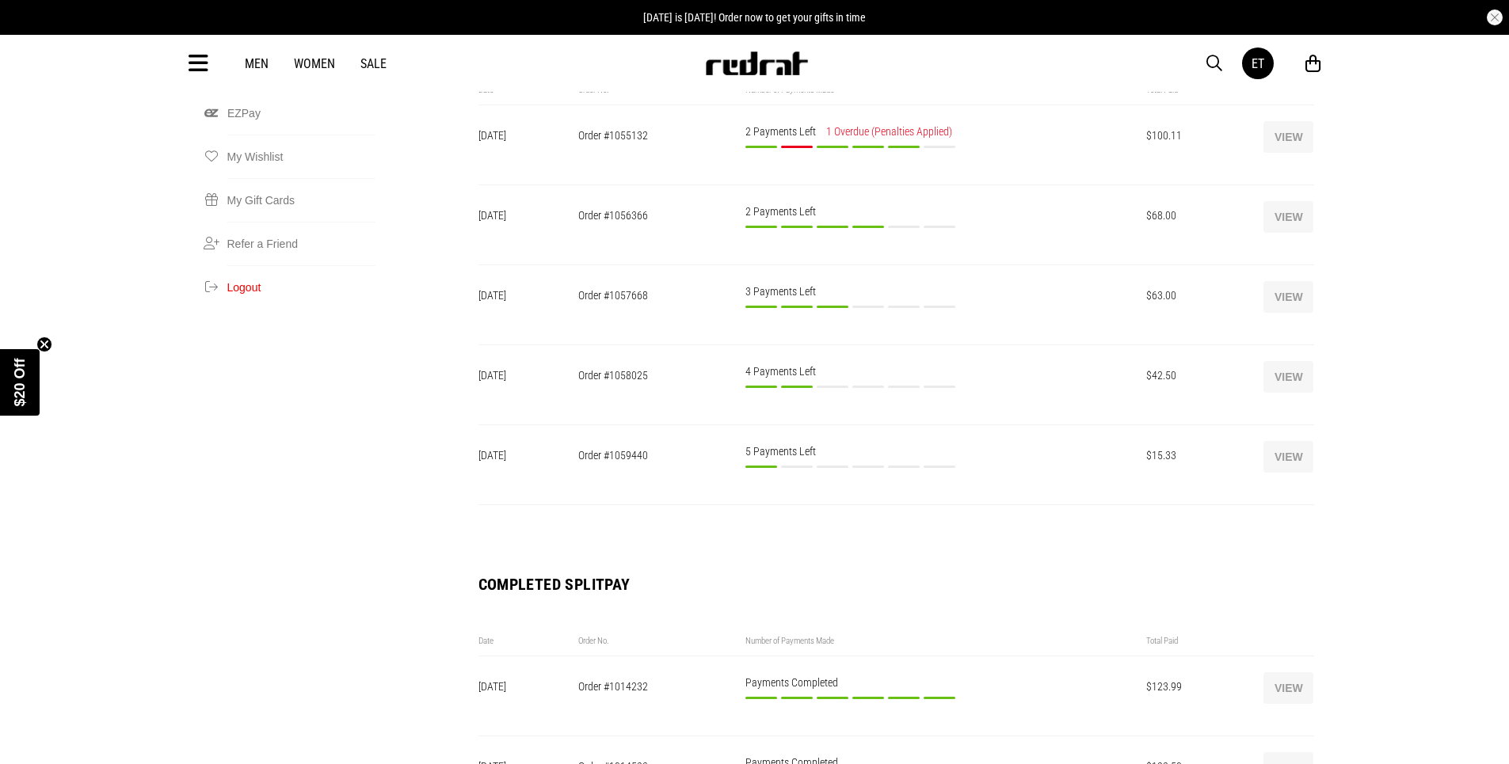
click at [1286, 361] on button "View" at bounding box center [1288, 377] width 50 height 32
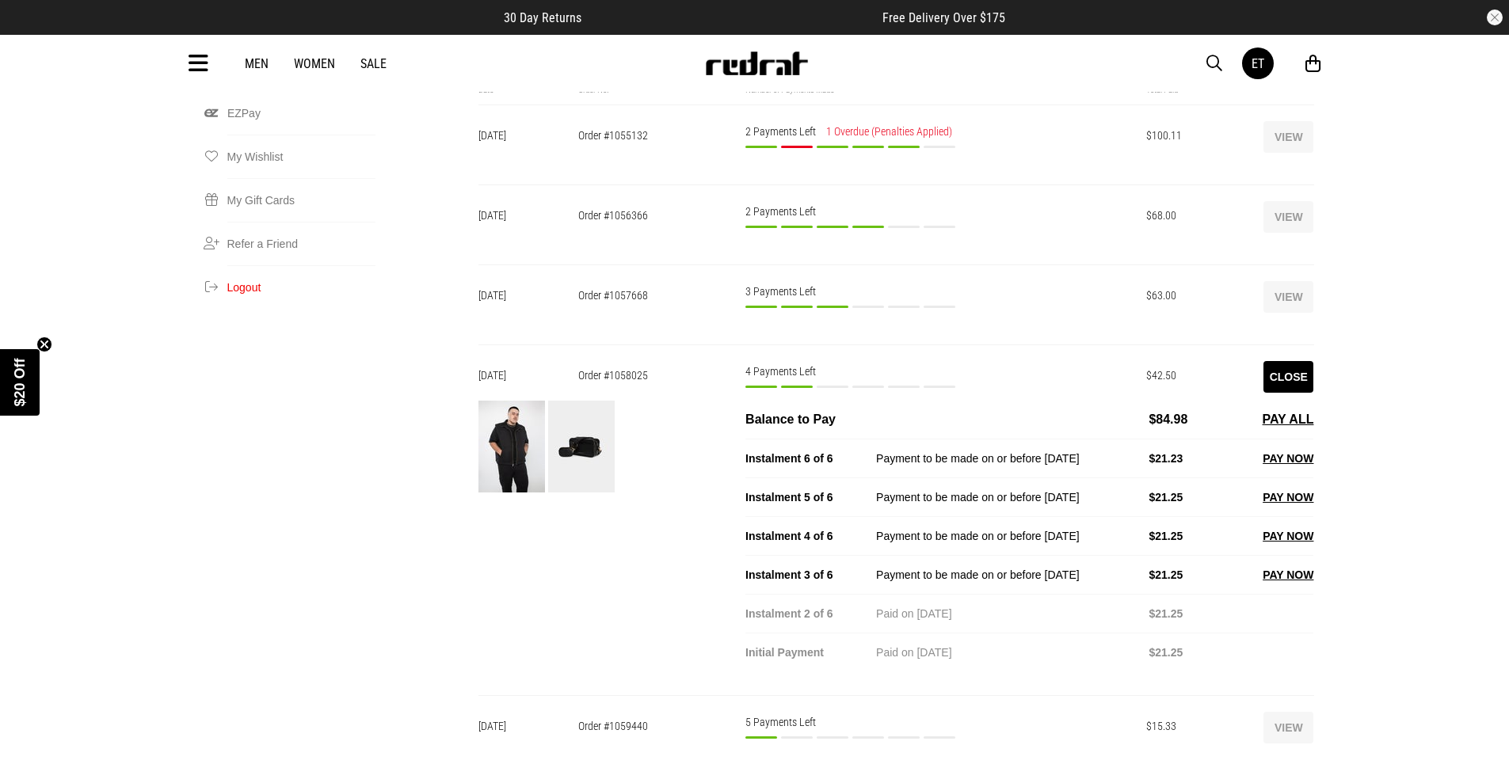
click at [1289, 566] on button "PAY NOW" at bounding box center [1288, 575] width 51 height 19
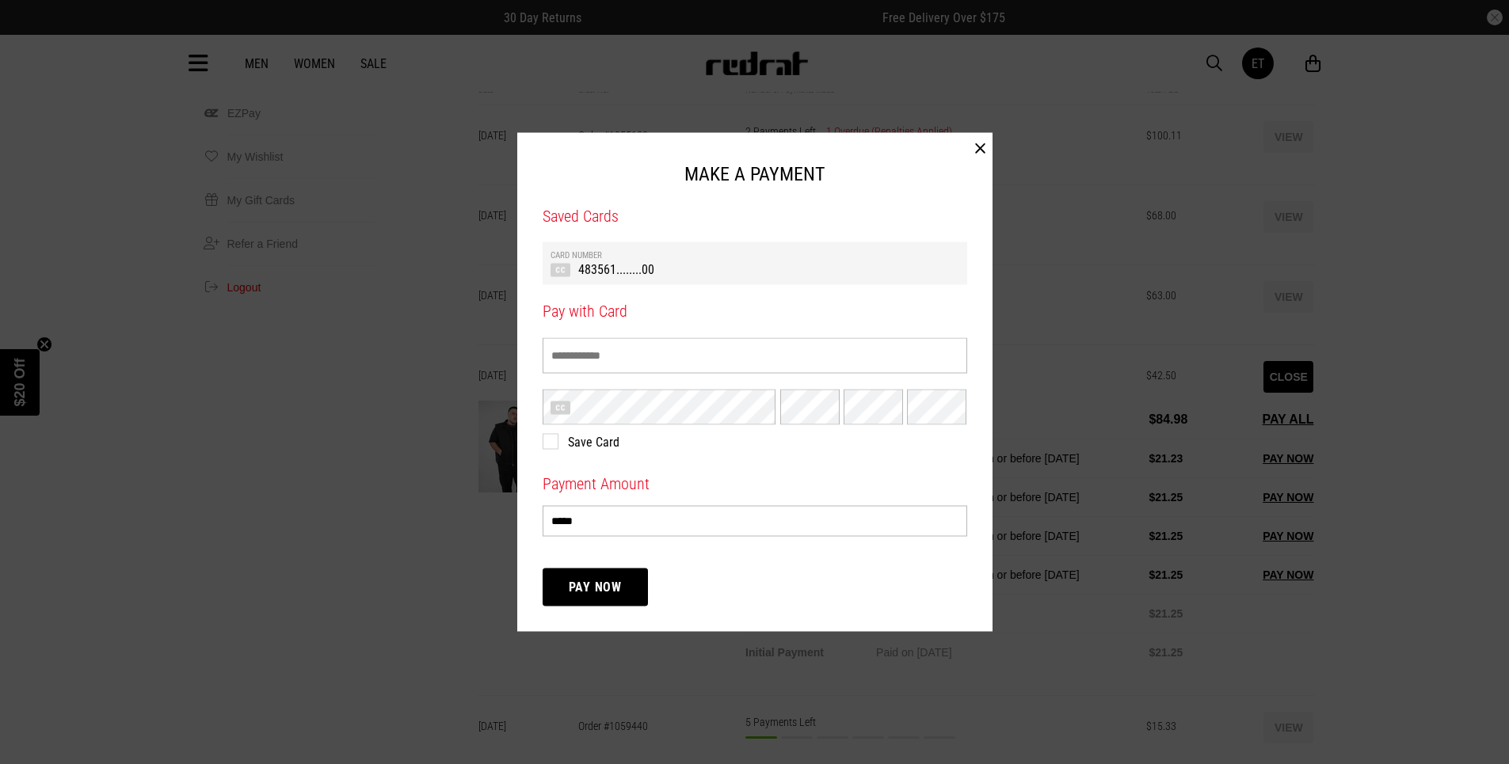
click at [734, 244] on div "Card Number 483561........00" at bounding box center [755, 263] width 425 height 43
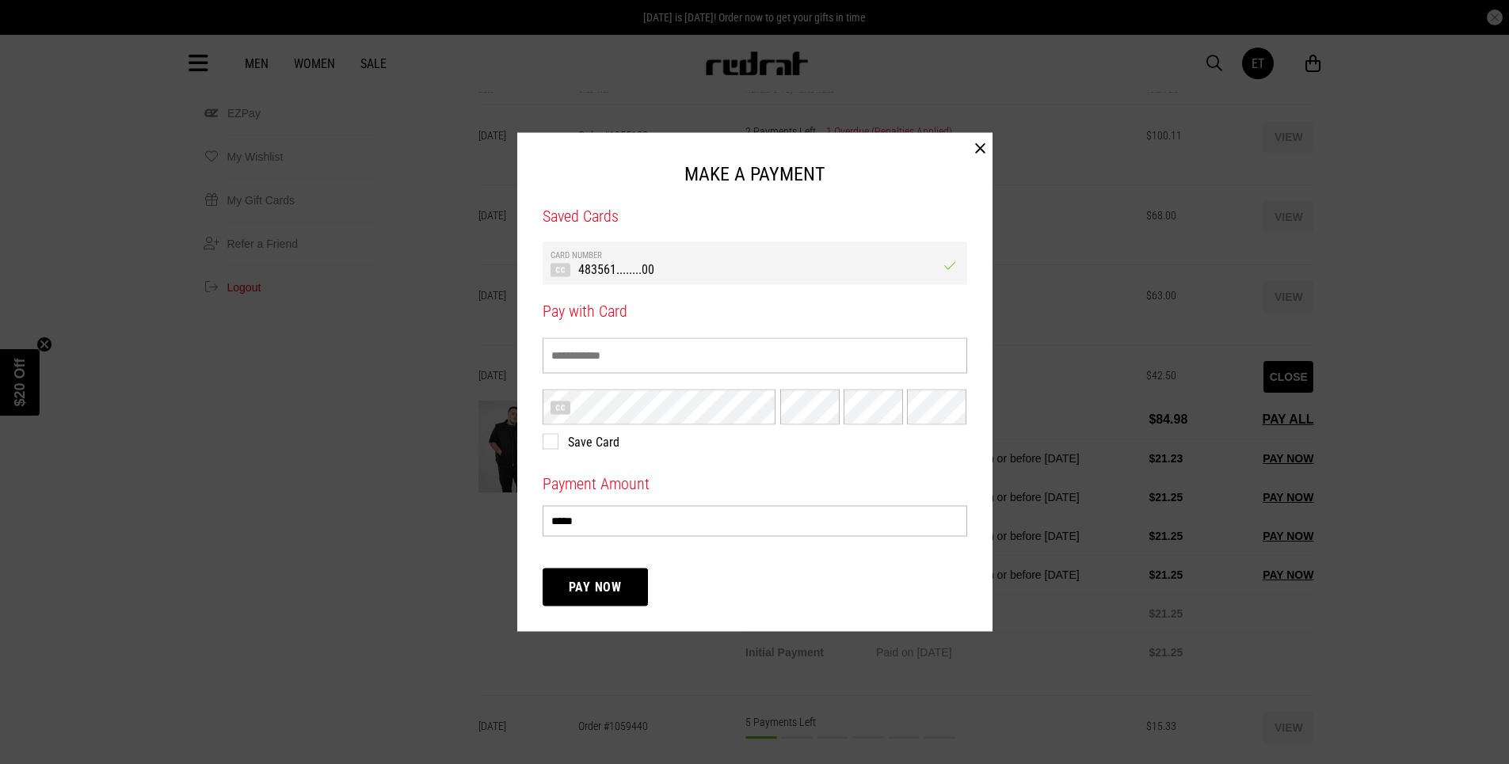
click at [598, 585] on button "Pay Now" at bounding box center [596, 588] width 106 height 38
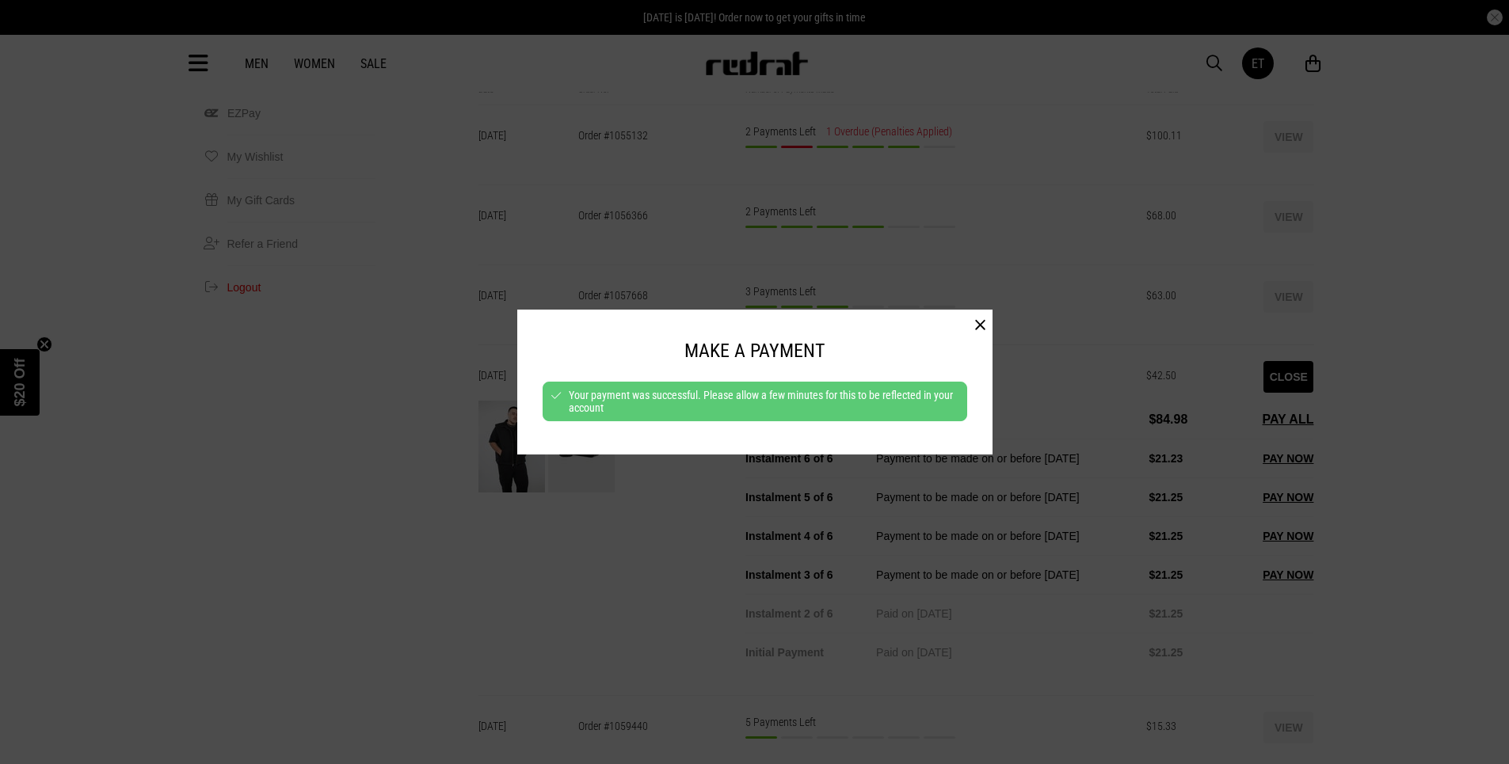
click at [1284, 317] on div at bounding box center [754, 382] width 1509 height 764
drag, startPoint x: 982, startPoint y: 322, endPoint x: 1225, endPoint y: 336, distance: 243.6
click at [982, 321] on button "button" at bounding box center [980, 326] width 25 height 32
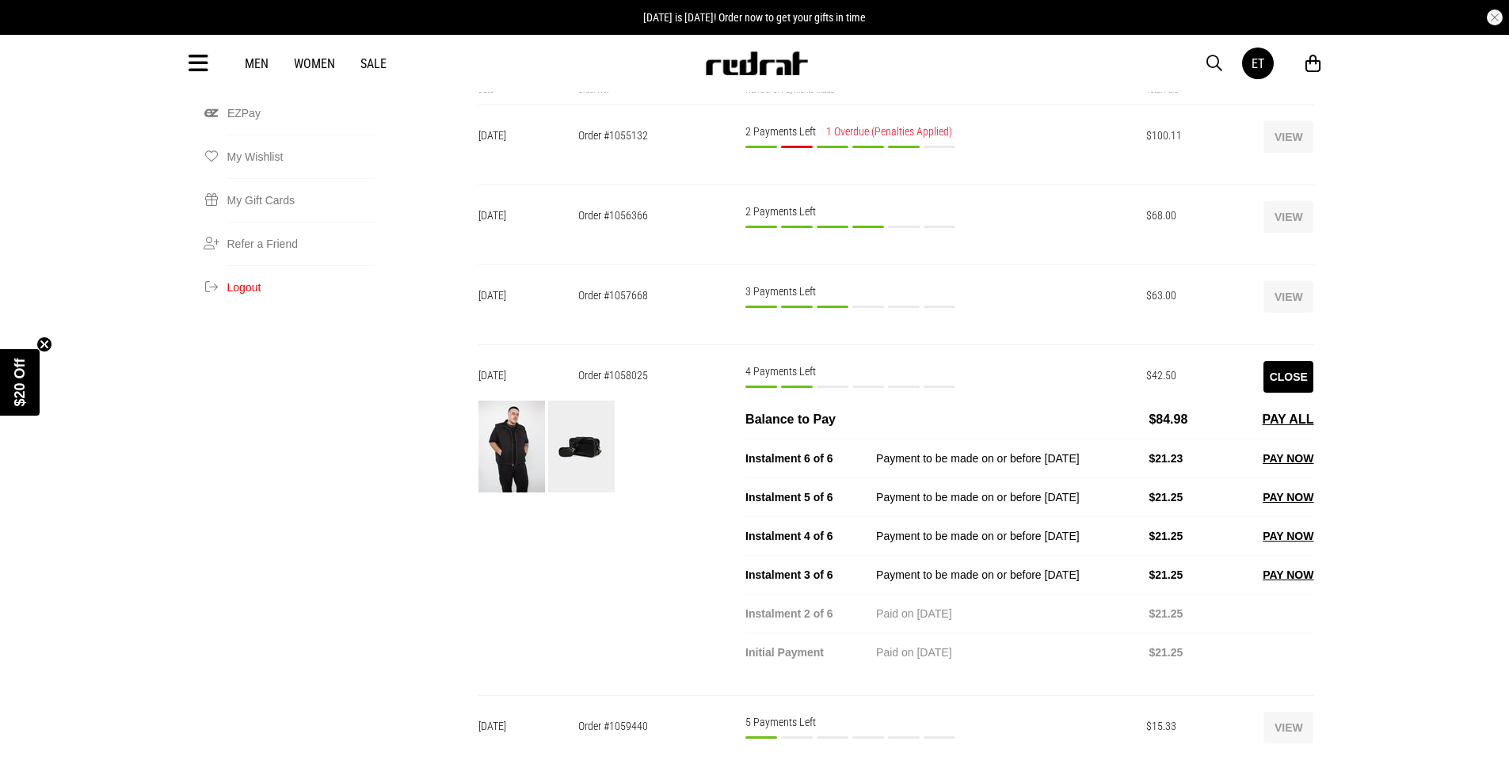
click at [1282, 361] on button "Close" at bounding box center [1288, 377] width 50 height 32
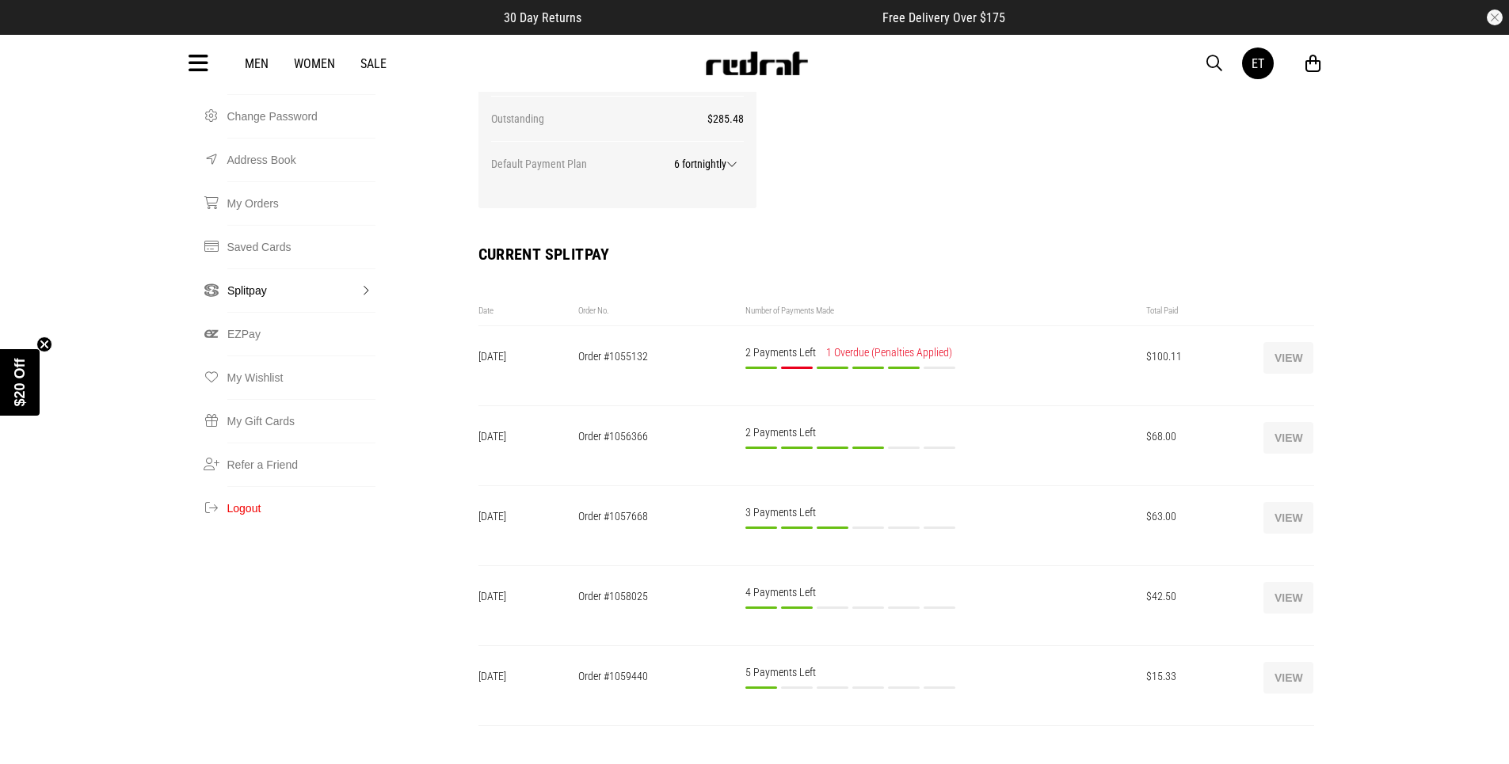
scroll to position [238, 0]
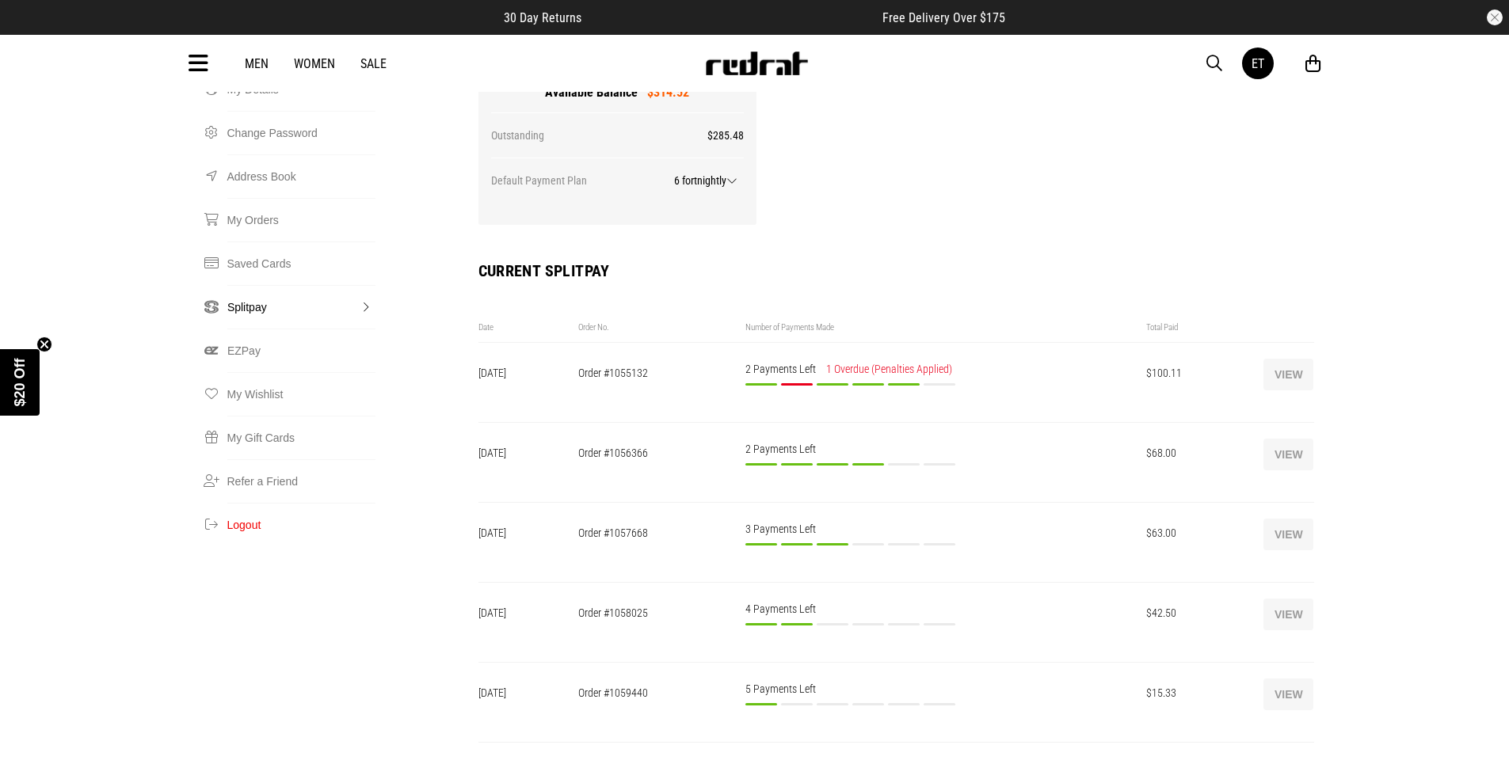
click at [1286, 679] on button "View" at bounding box center [1288, 695] width 50 height 32
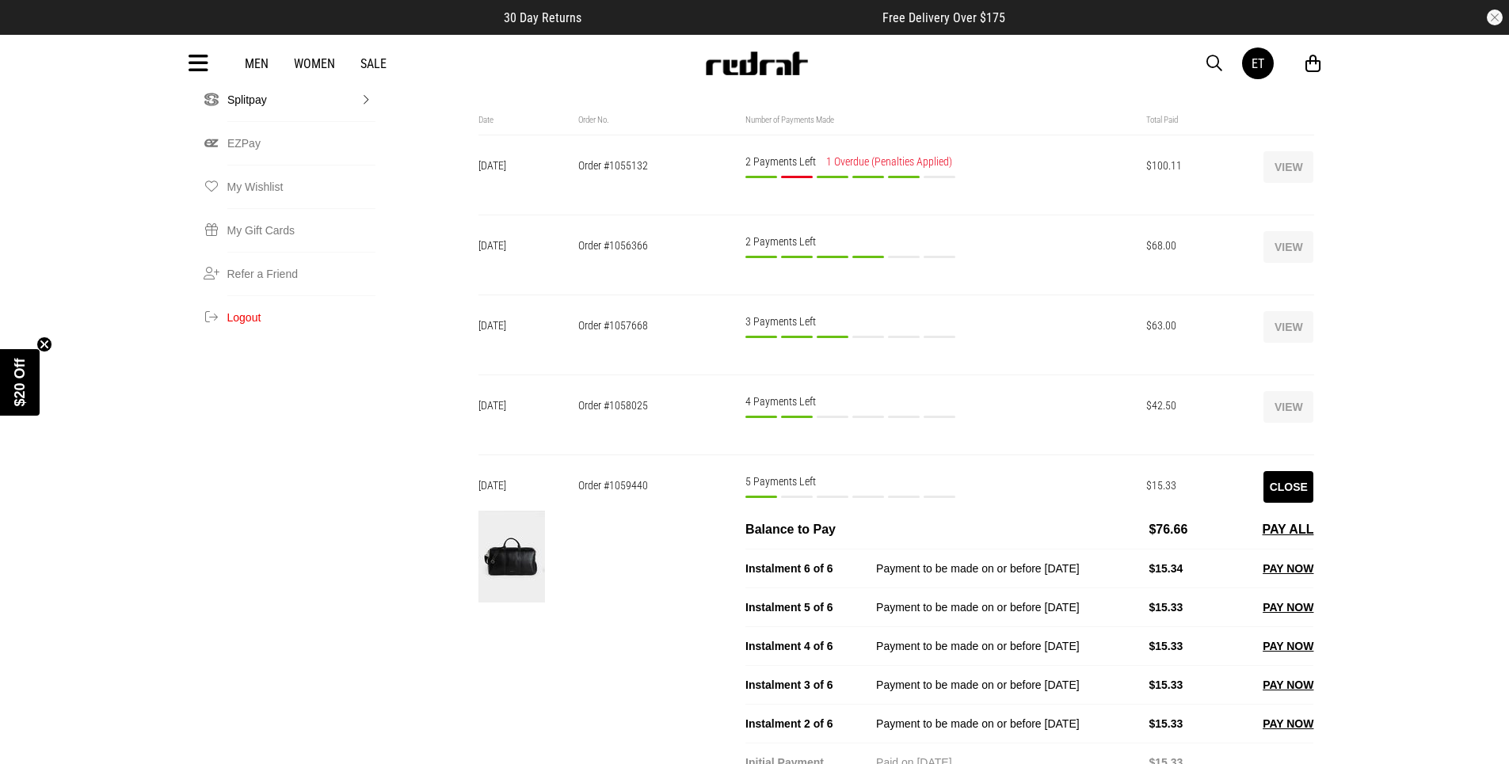
scroll to position [396, 0]
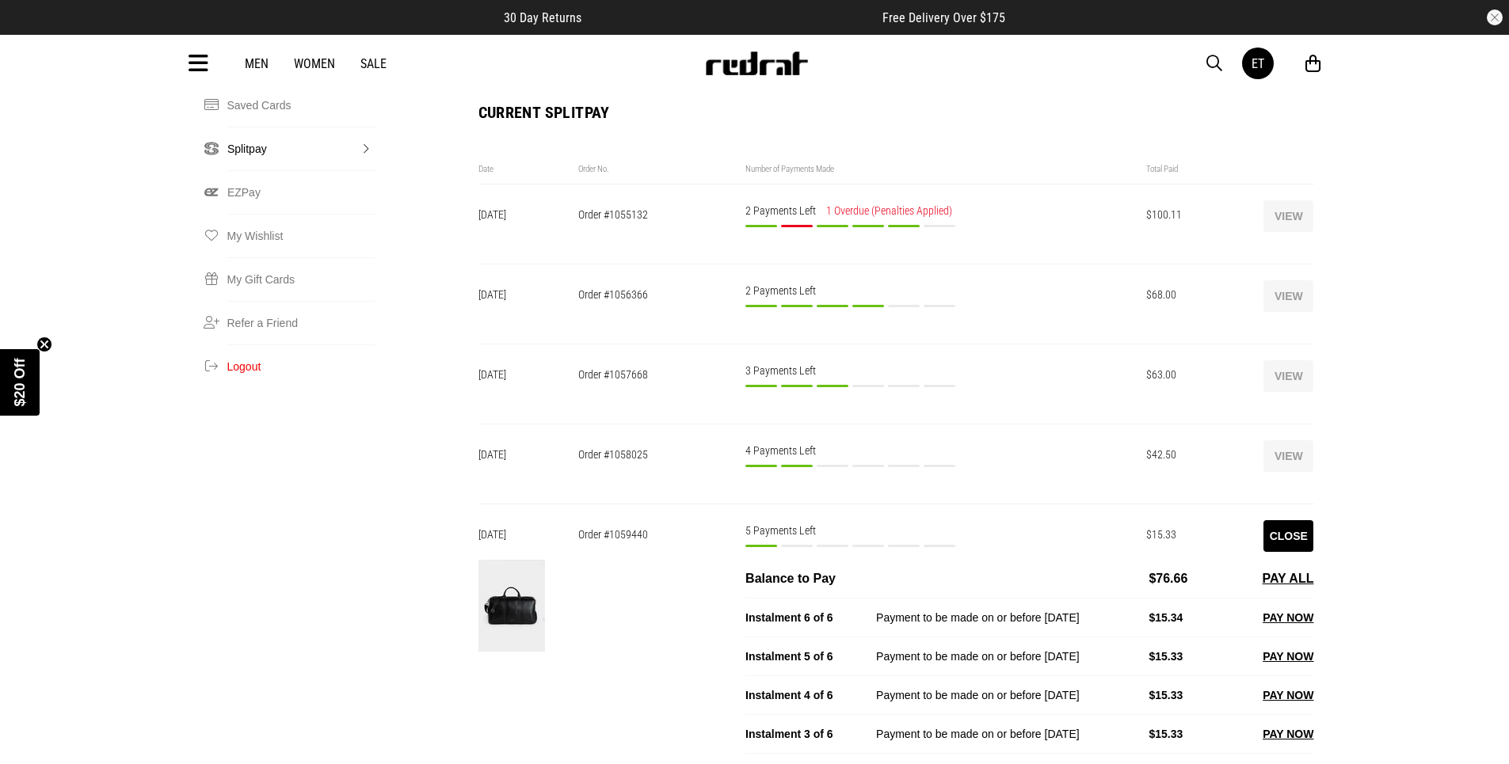
click at [1283, 520] on button "Close" at bounding box center [1288, 536] width 50 height 32
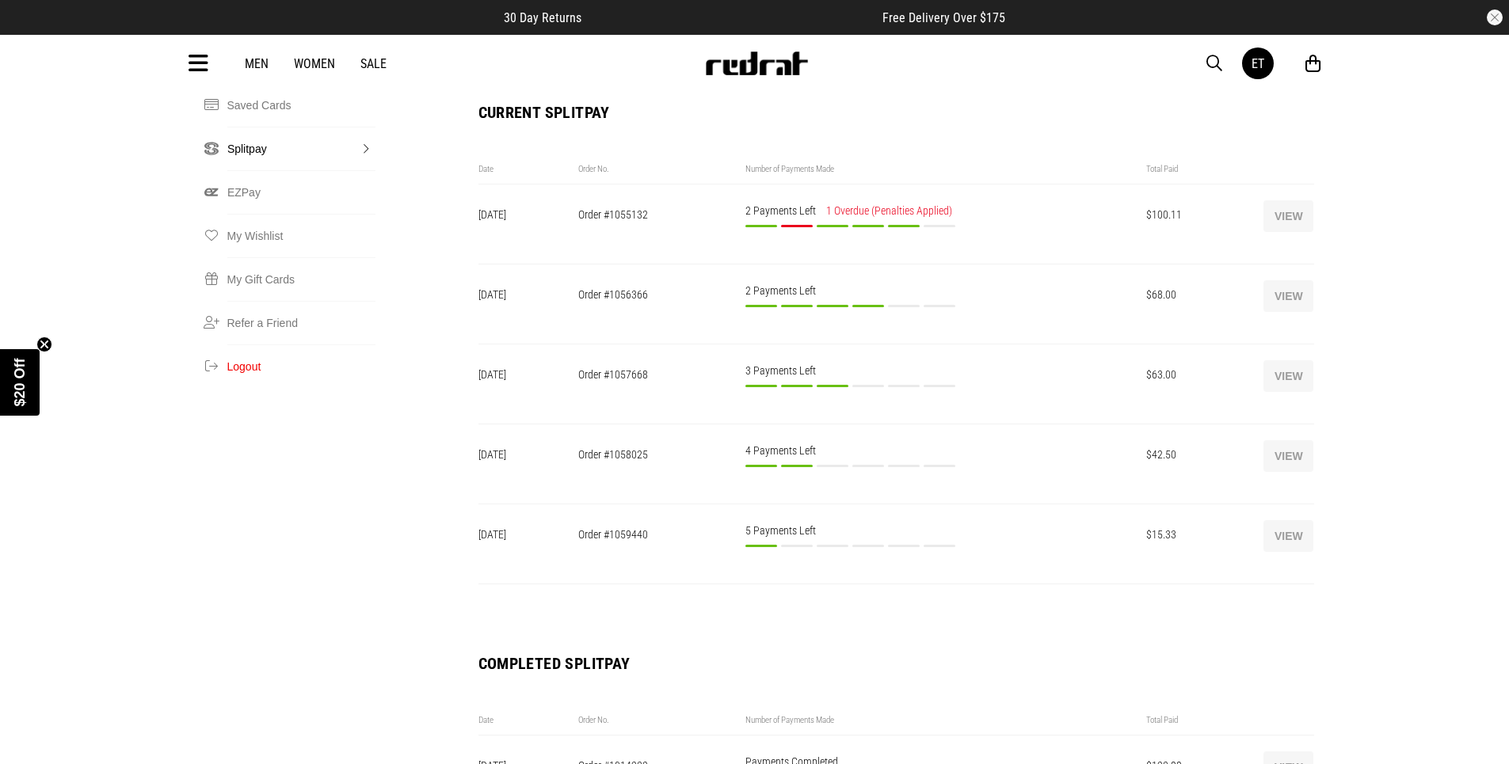
click at [1282, 440] on button "View" at bounding box center [1288, 456] width 50 height 32
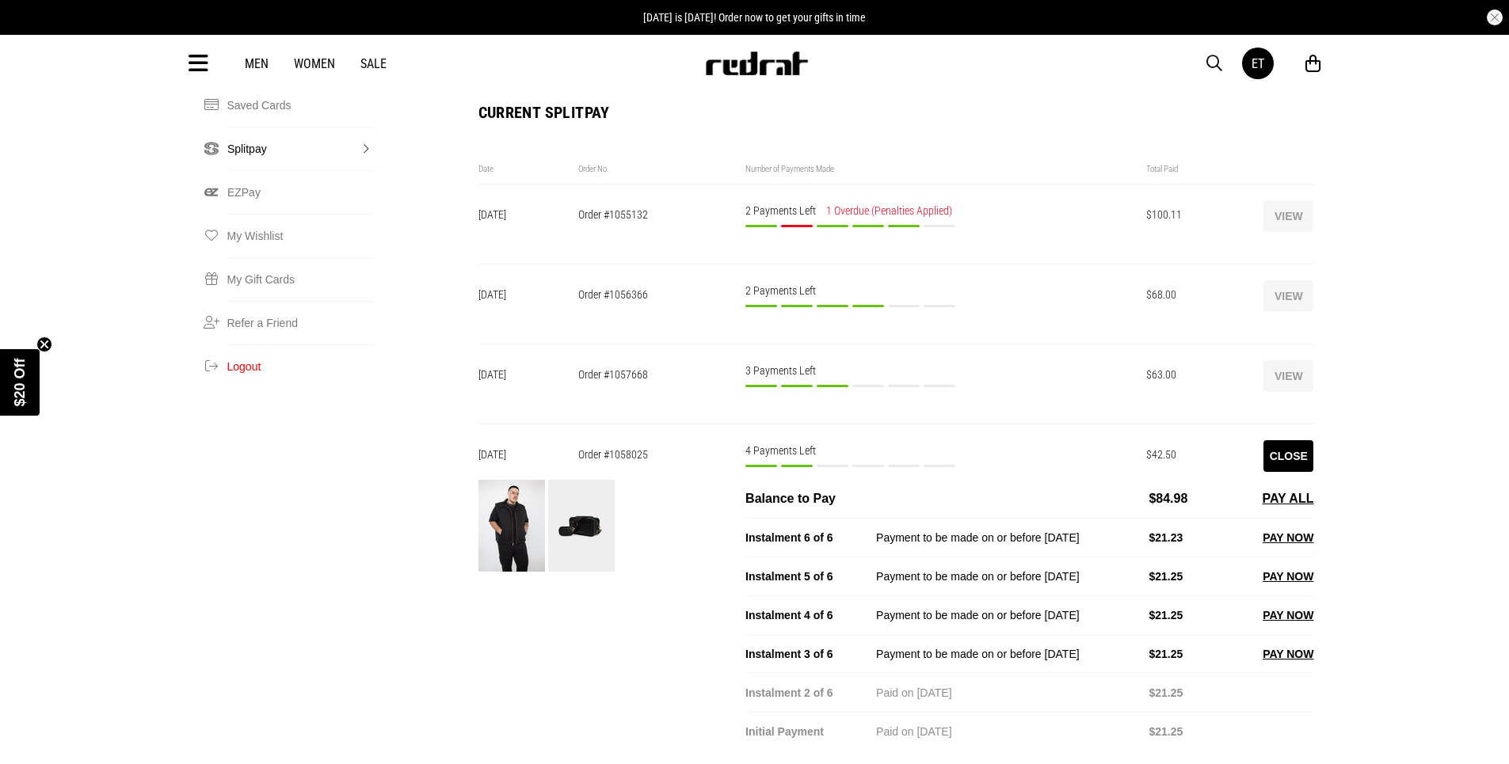
click at [1282, 440] on button "Close" at bounding box center [1288, 456] width 50 height 32
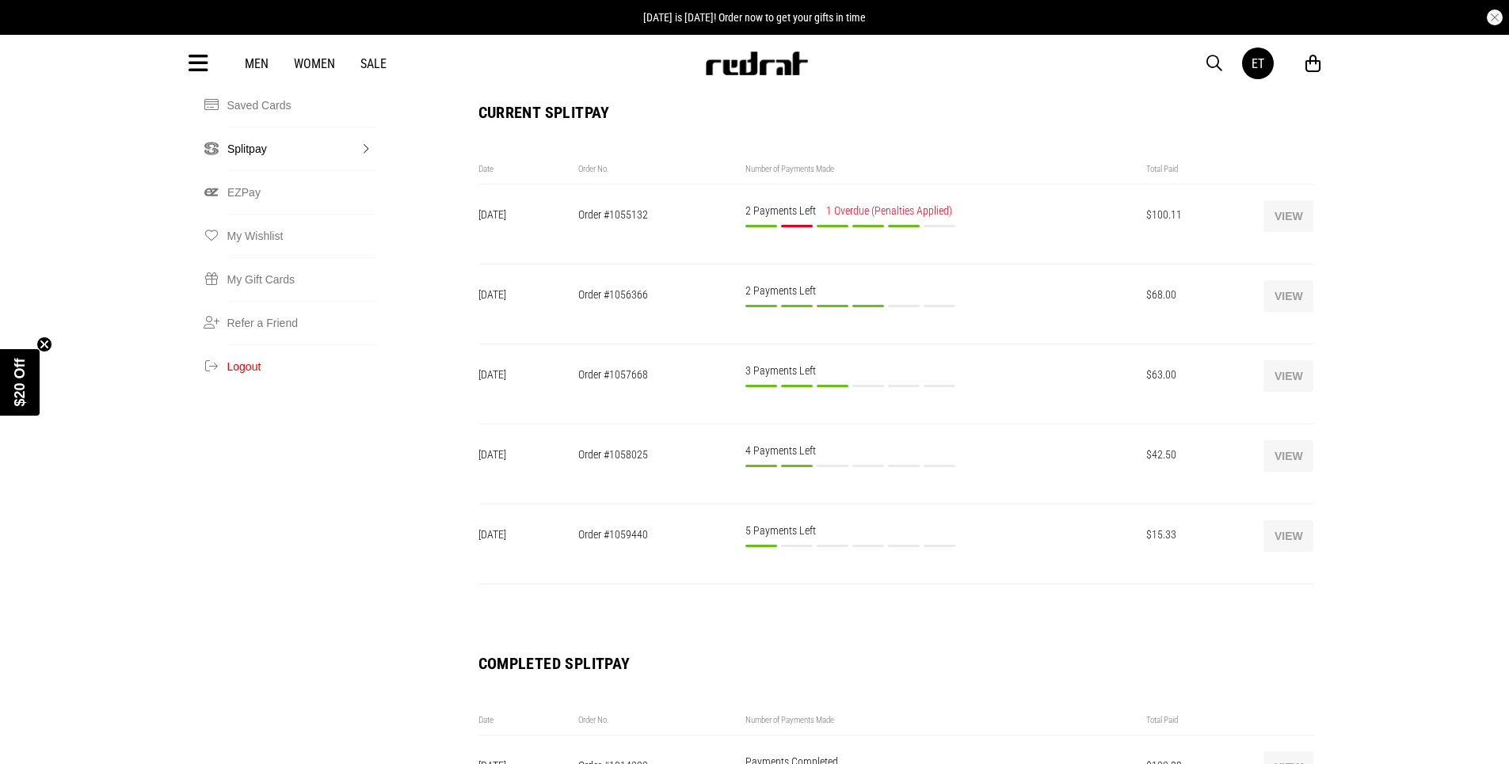
click at [1282, 360] on button "View" at bounding box center [1288, 376] width 50 height 32
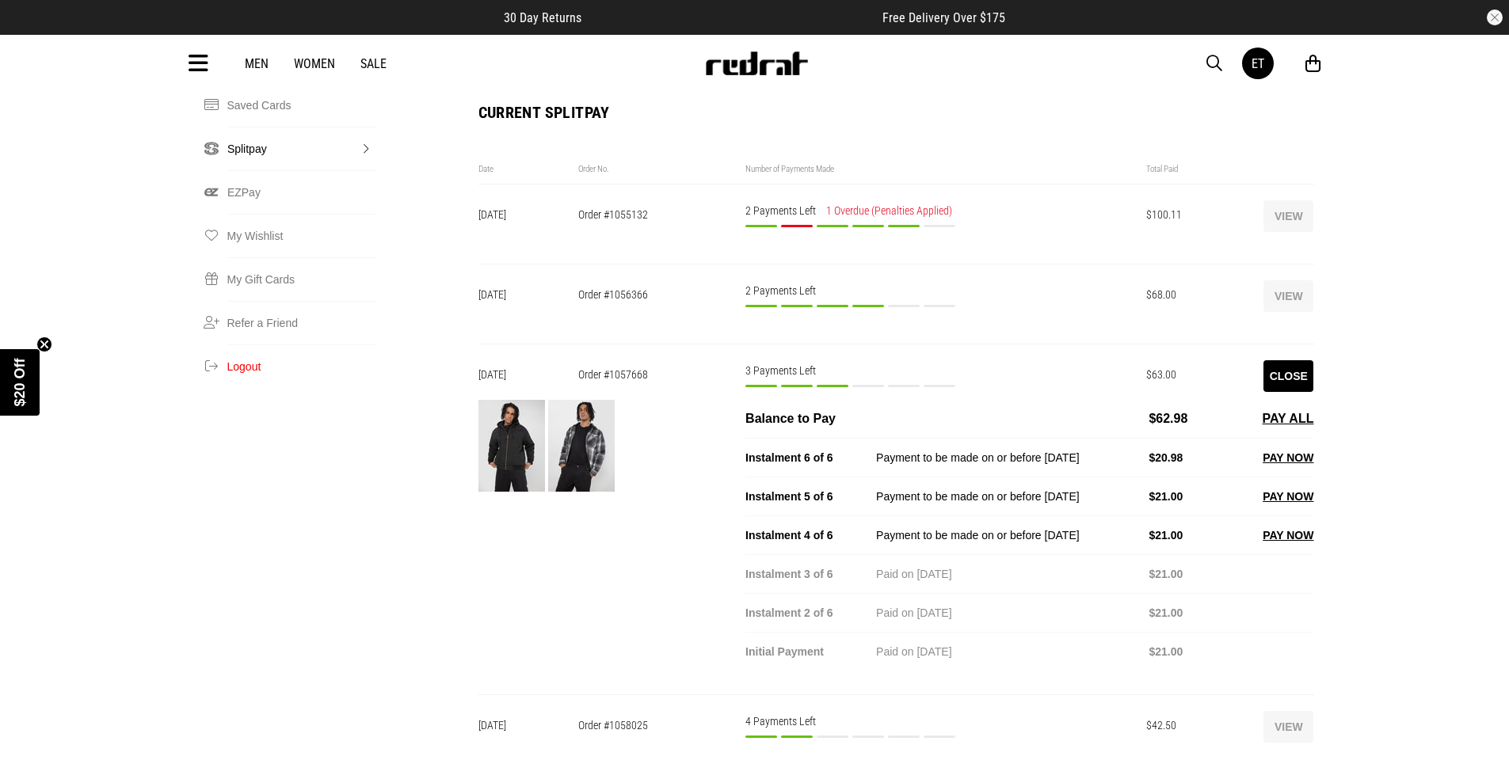
click at [1282, 360] on button "Close" at bounding box center [1288, 376] width 50 height 32
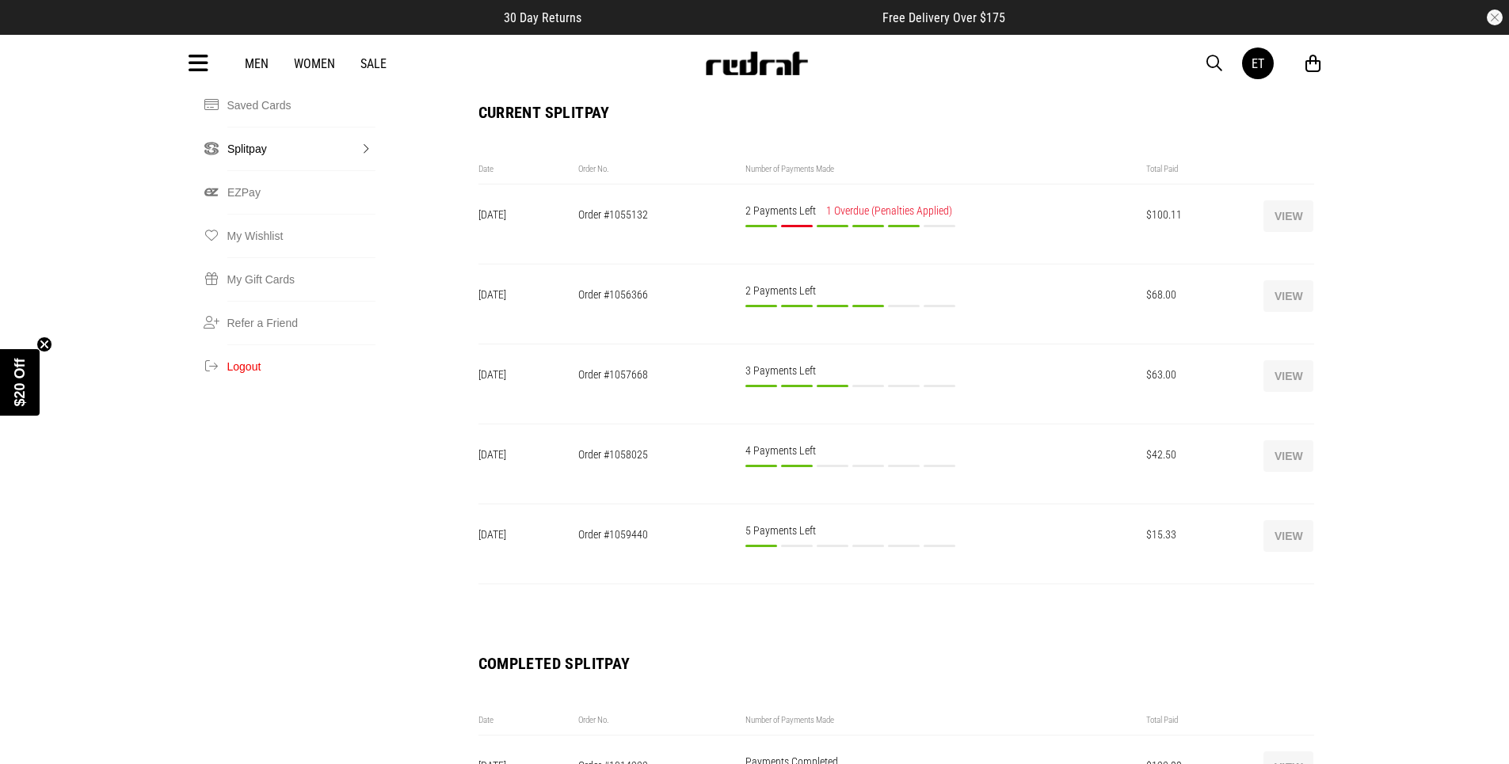
click at [1282, 280] on button "View" at bounding box center [1288, 296] width 50 height 32
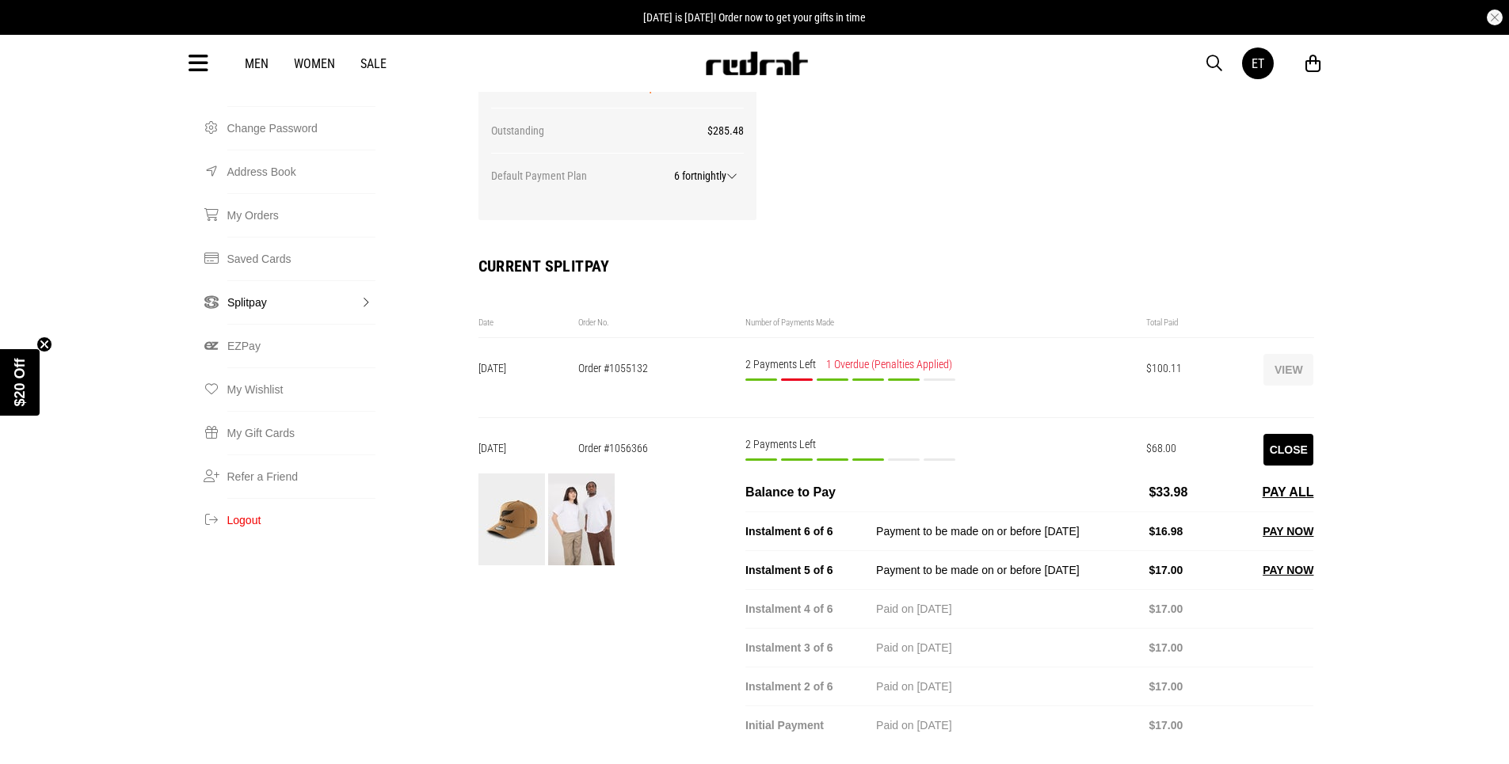
scroll to position [238, 0]
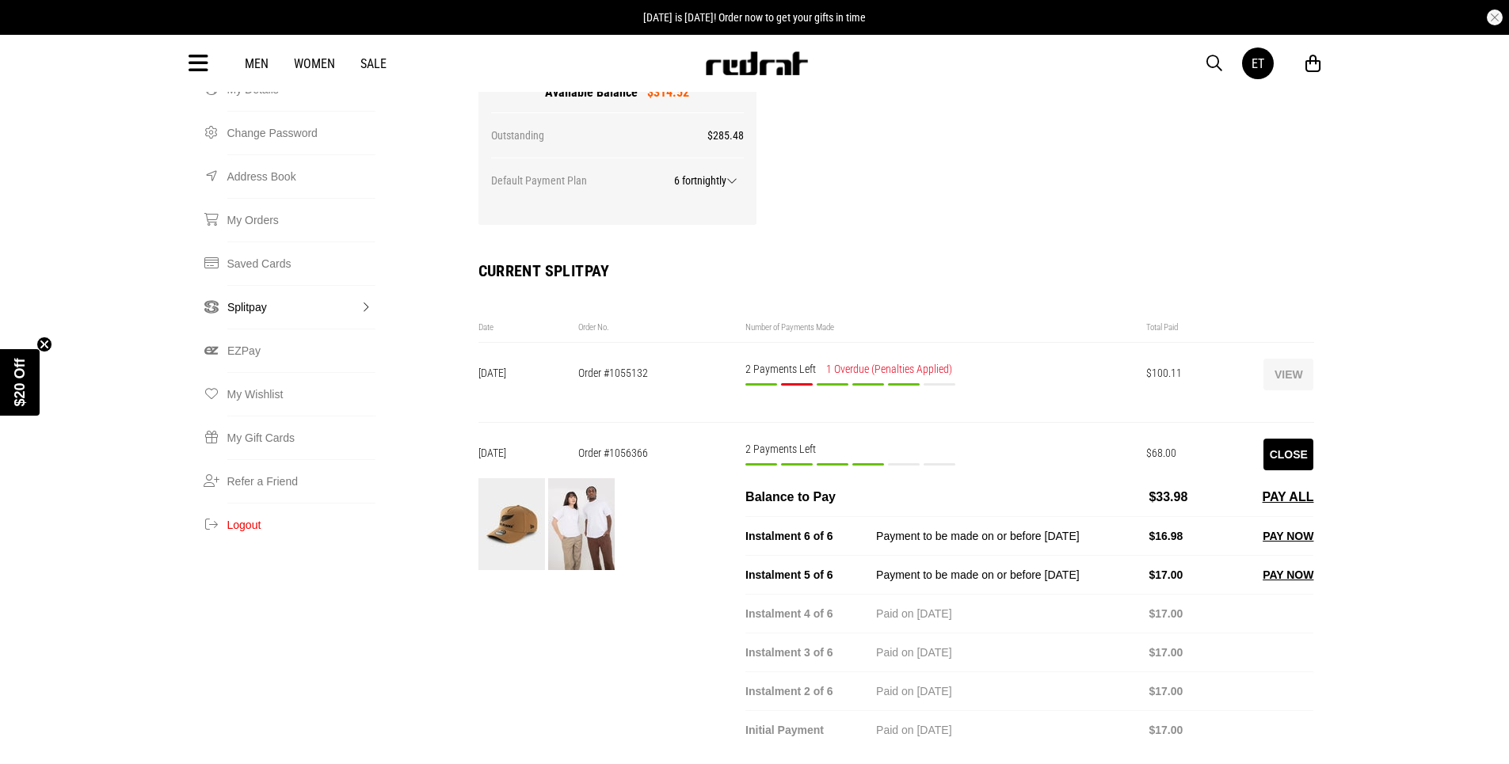
click at [1292, 439] on button "Close" at bounding box center [1288, 455] width 50 height 32
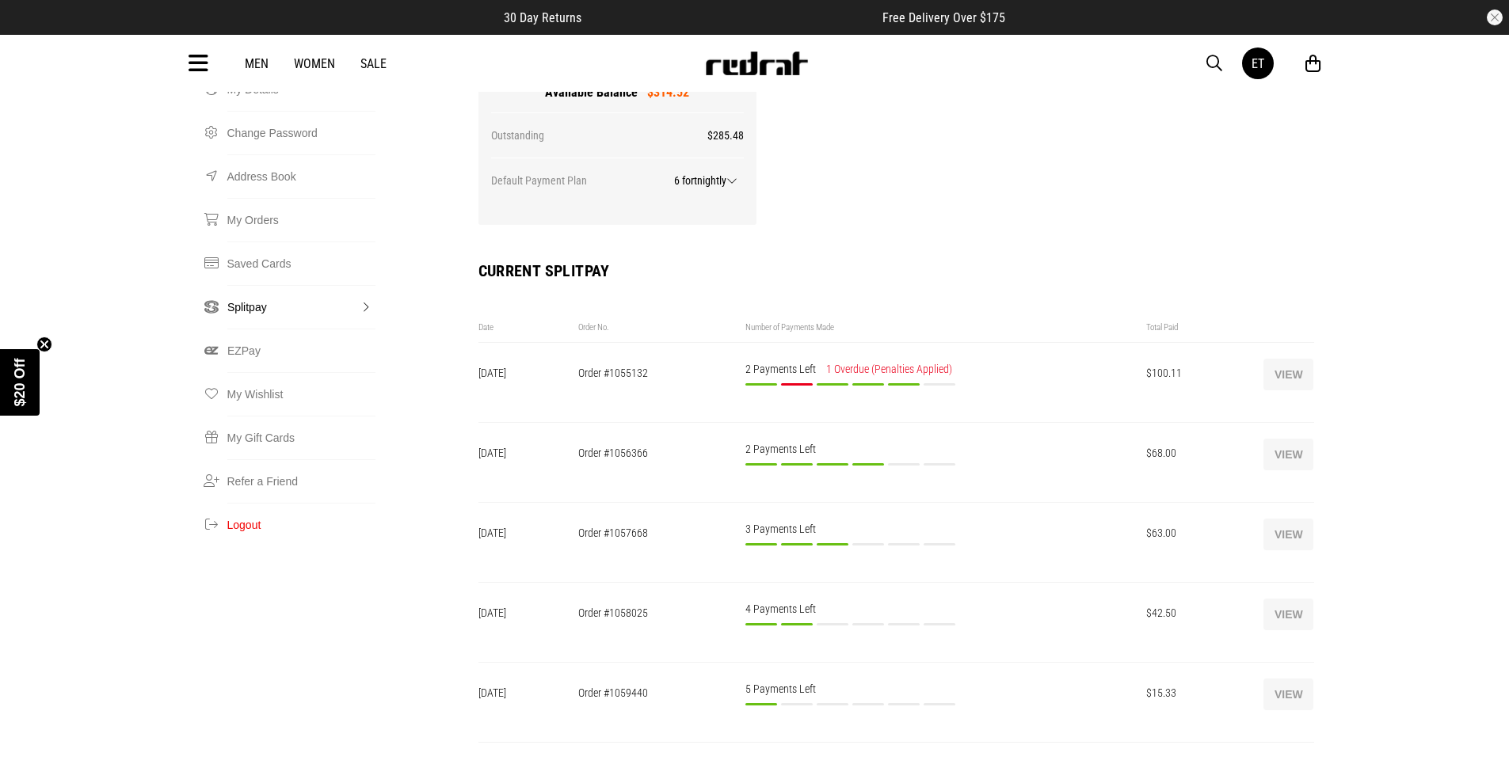
click at [1286, 359] on button "View" at bounding box center [1288, 375] width 50 height 32
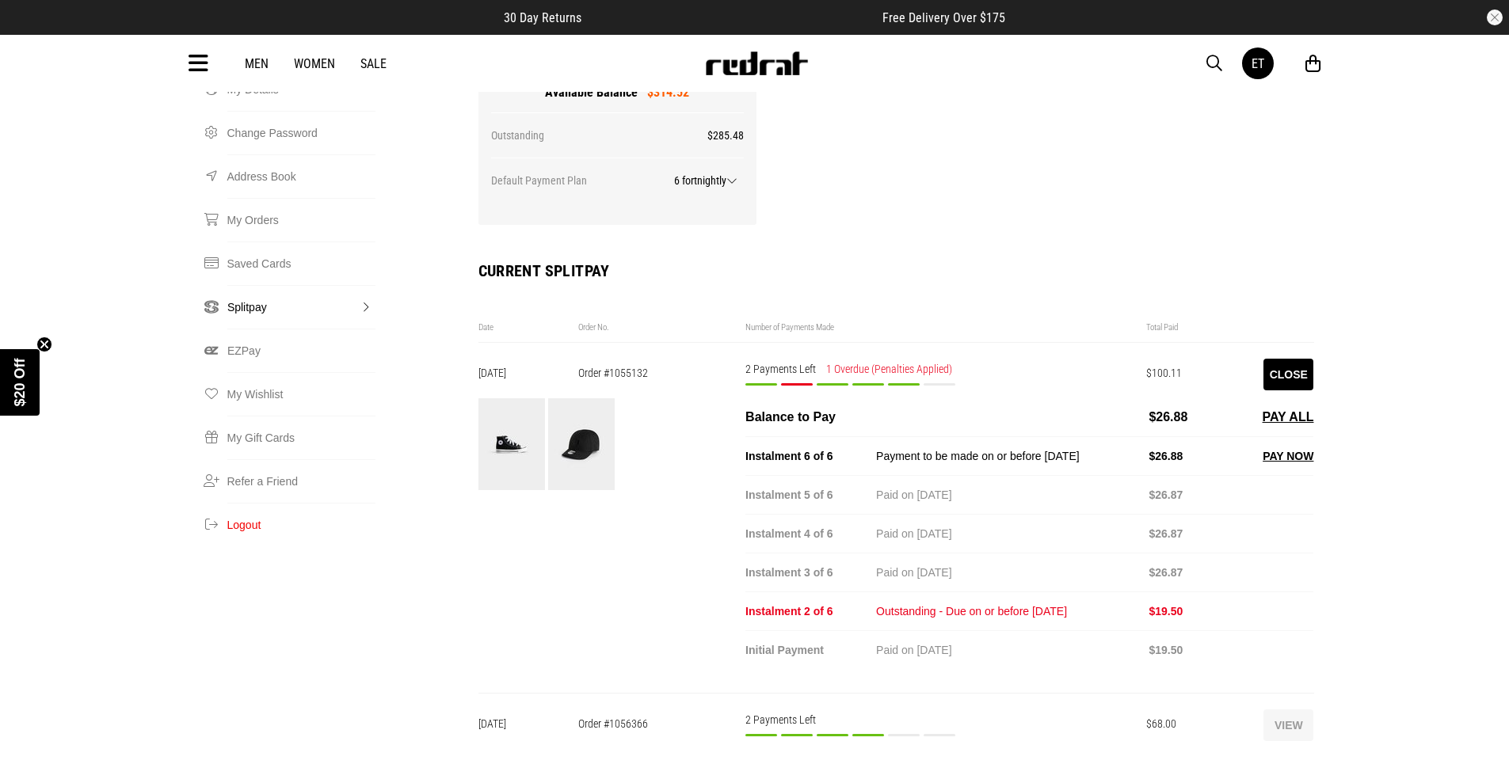
click at [1286, 359] on button "Close" at bounding box center [1288, 375] width 50 height 32
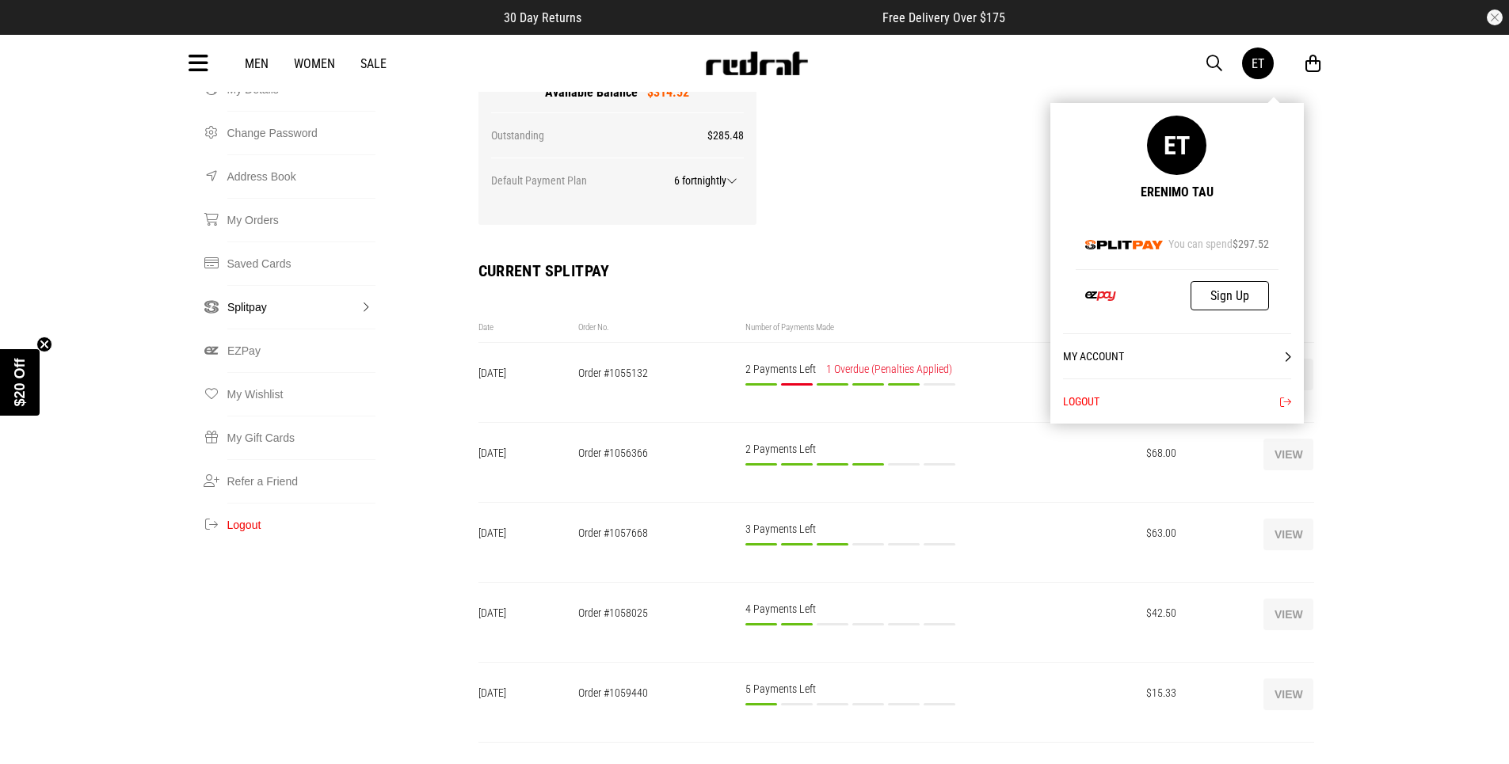
click at [1256, 59] on div "ET" at bounding box center [1258, 63] width 13 height 15
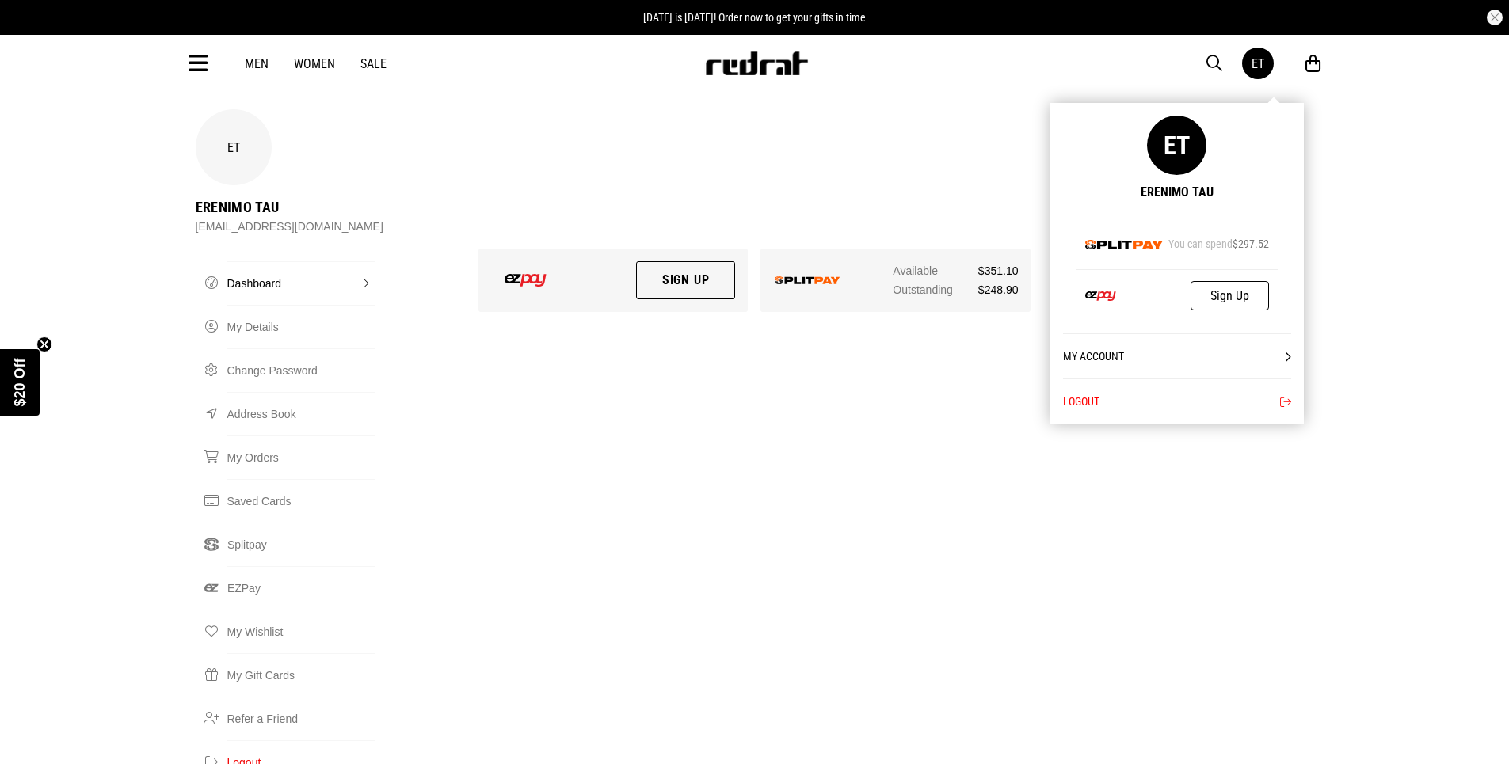
click at [1084, 401] on button "Logout" at bounding box center [1177, 401] width 228 height 45
